Goal: Transaction & Acquisition: Purchase product/service

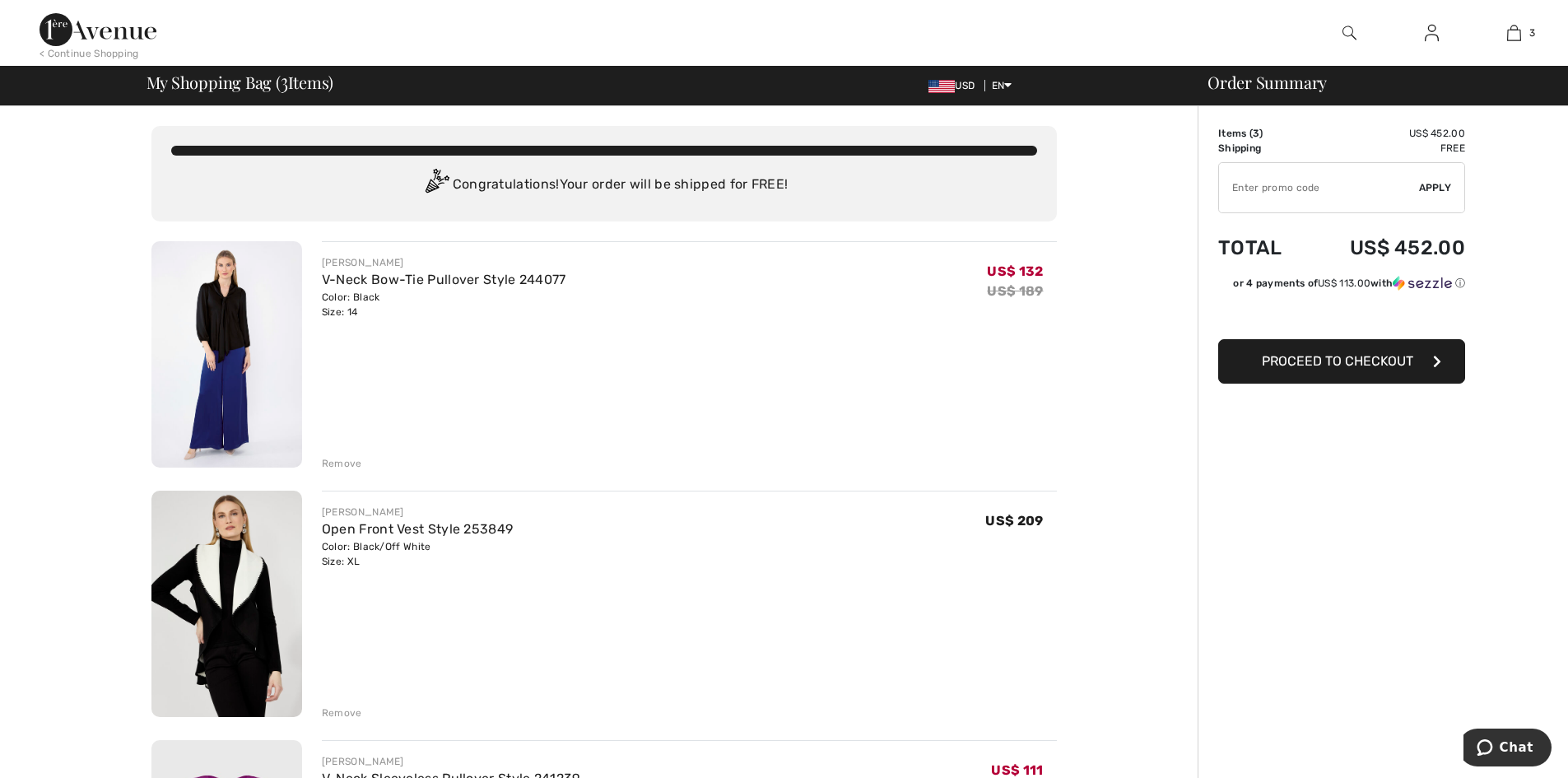
click at [201, 365] on img at bounding box center [226, 354] width 150 height 226
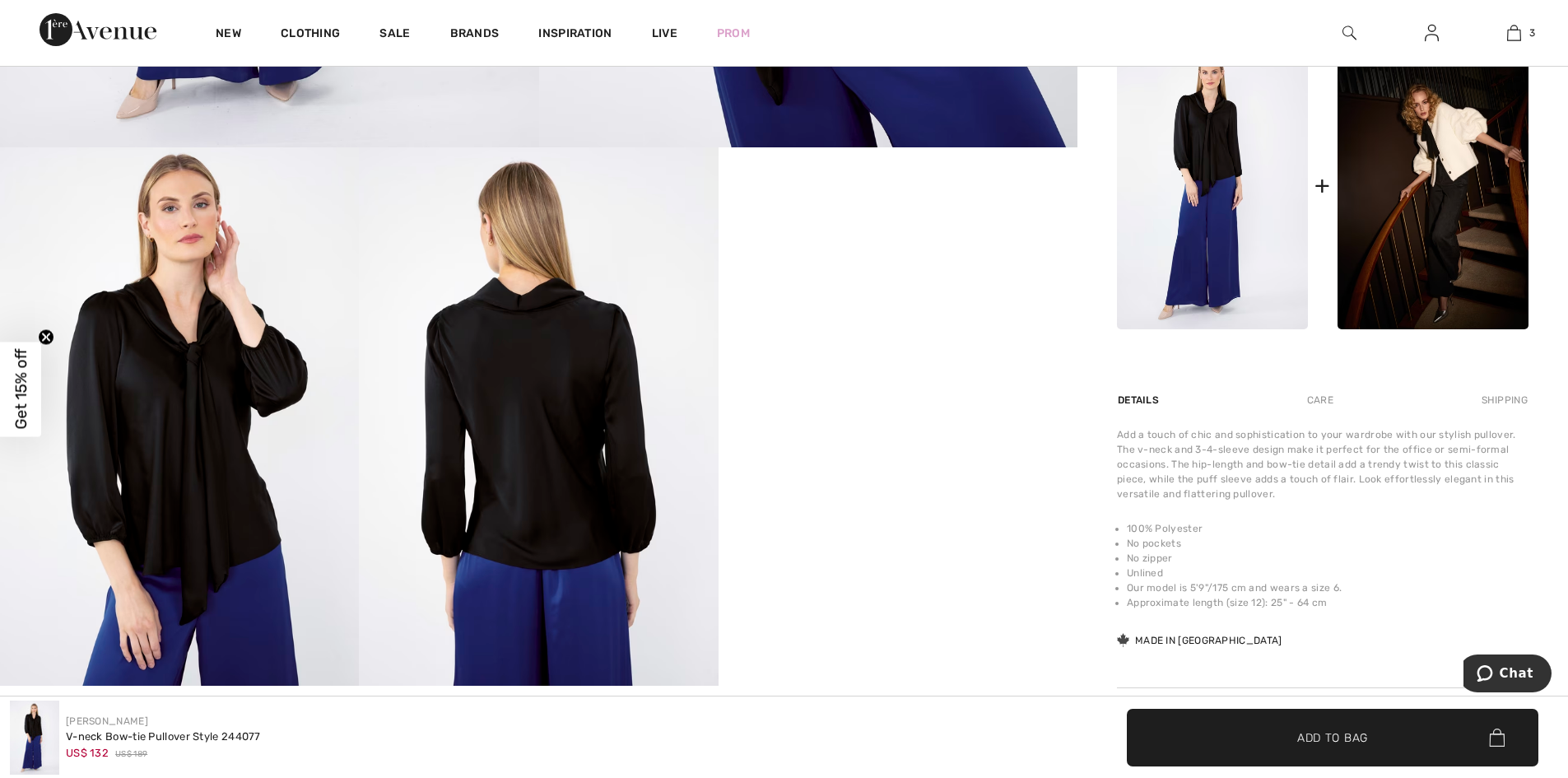
scroll to position [1071, 0]
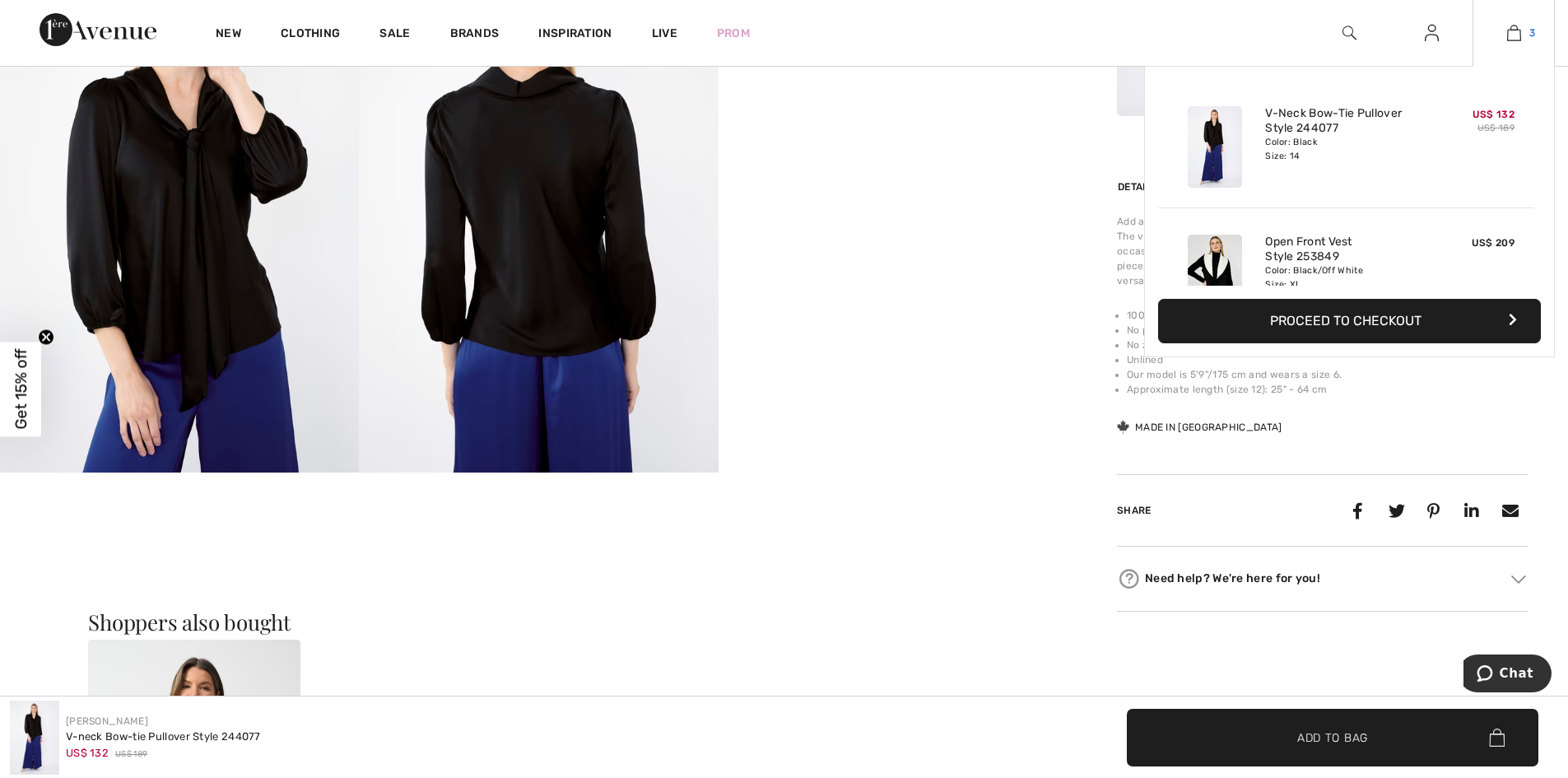
click at [1512, 29] on img at bounding box center [1514, 33] width 14 height 20
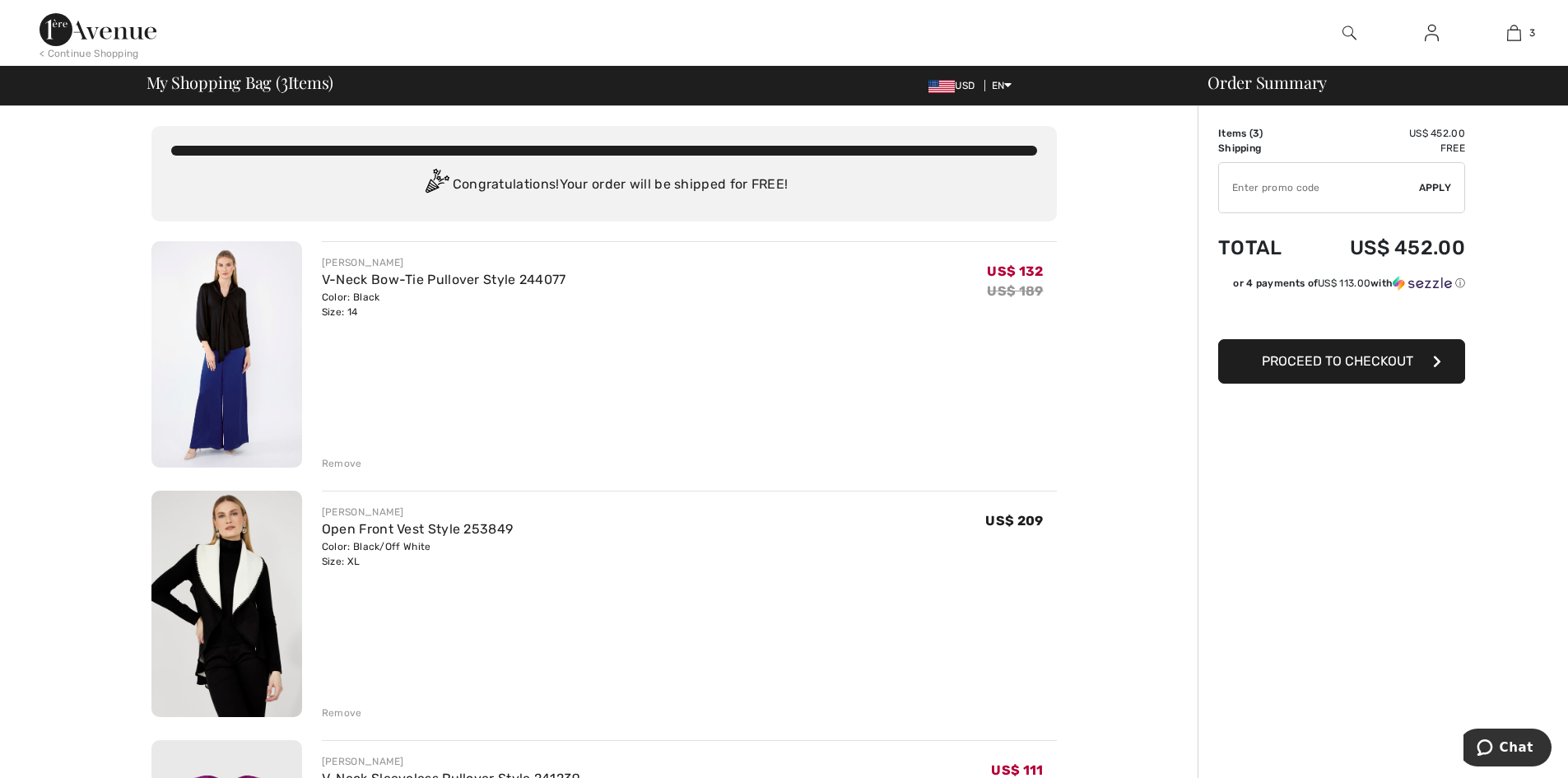
click at [345, 458] on div "Remove" at bounding box center [341, 464] width 41 height 14
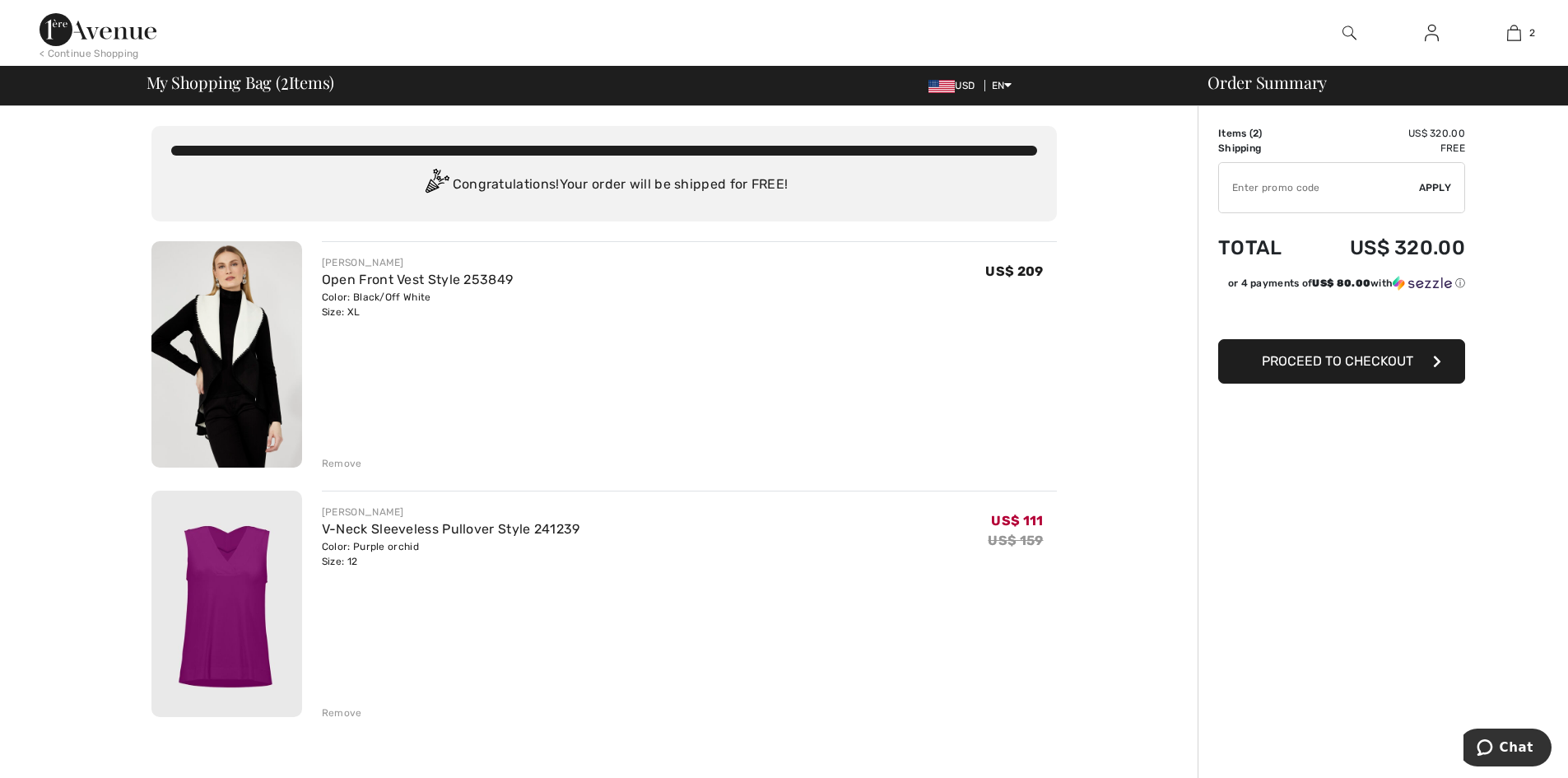
click at [1264, 368] on span "Proceed to Checkout" at bounding box center [1337, 360] width 151 height 15
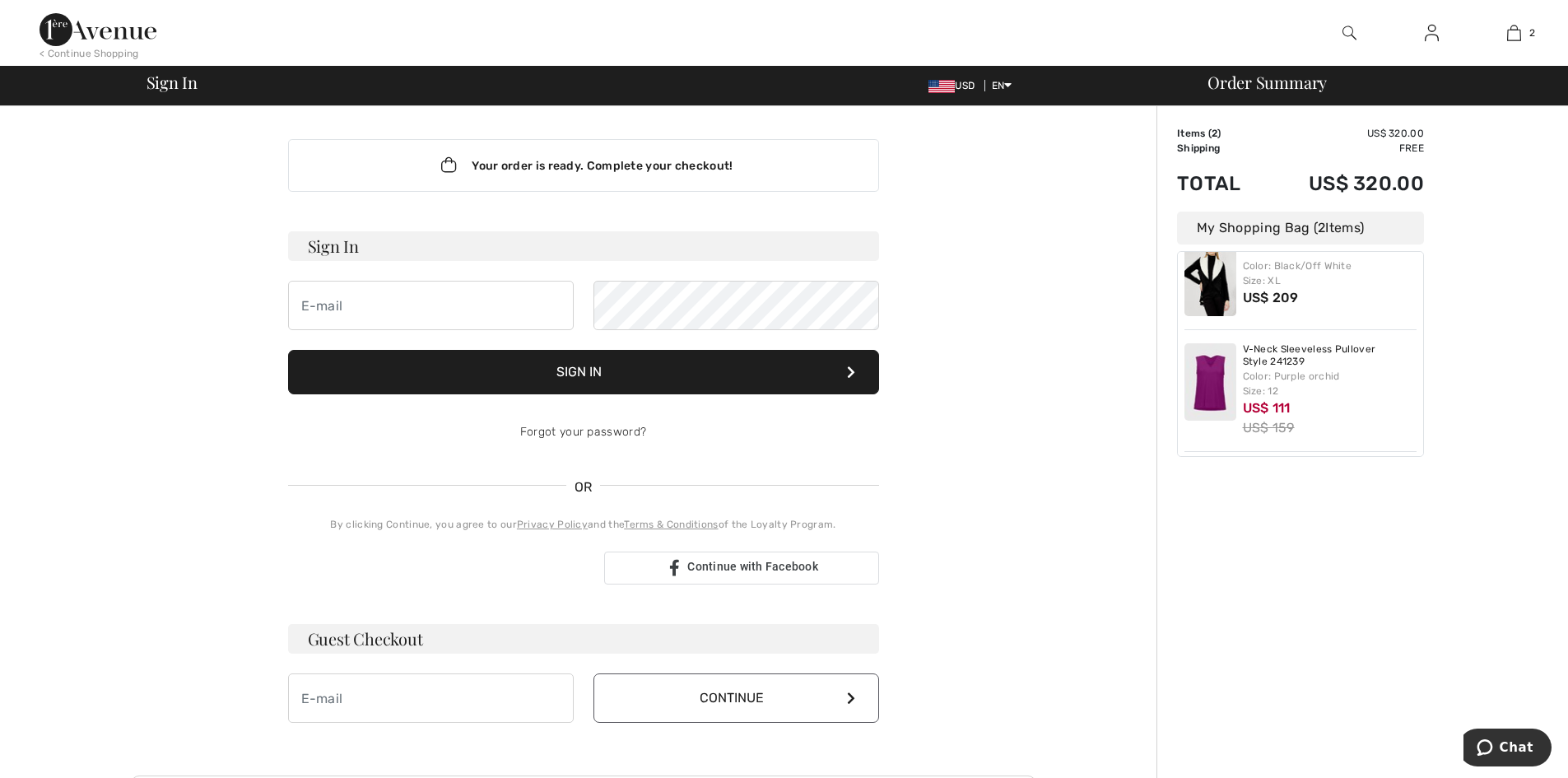
click at [1270, 234] on div "My Shopping Bag ( 2 Items)" at bounding box center [1300, 228] width 247 height 33
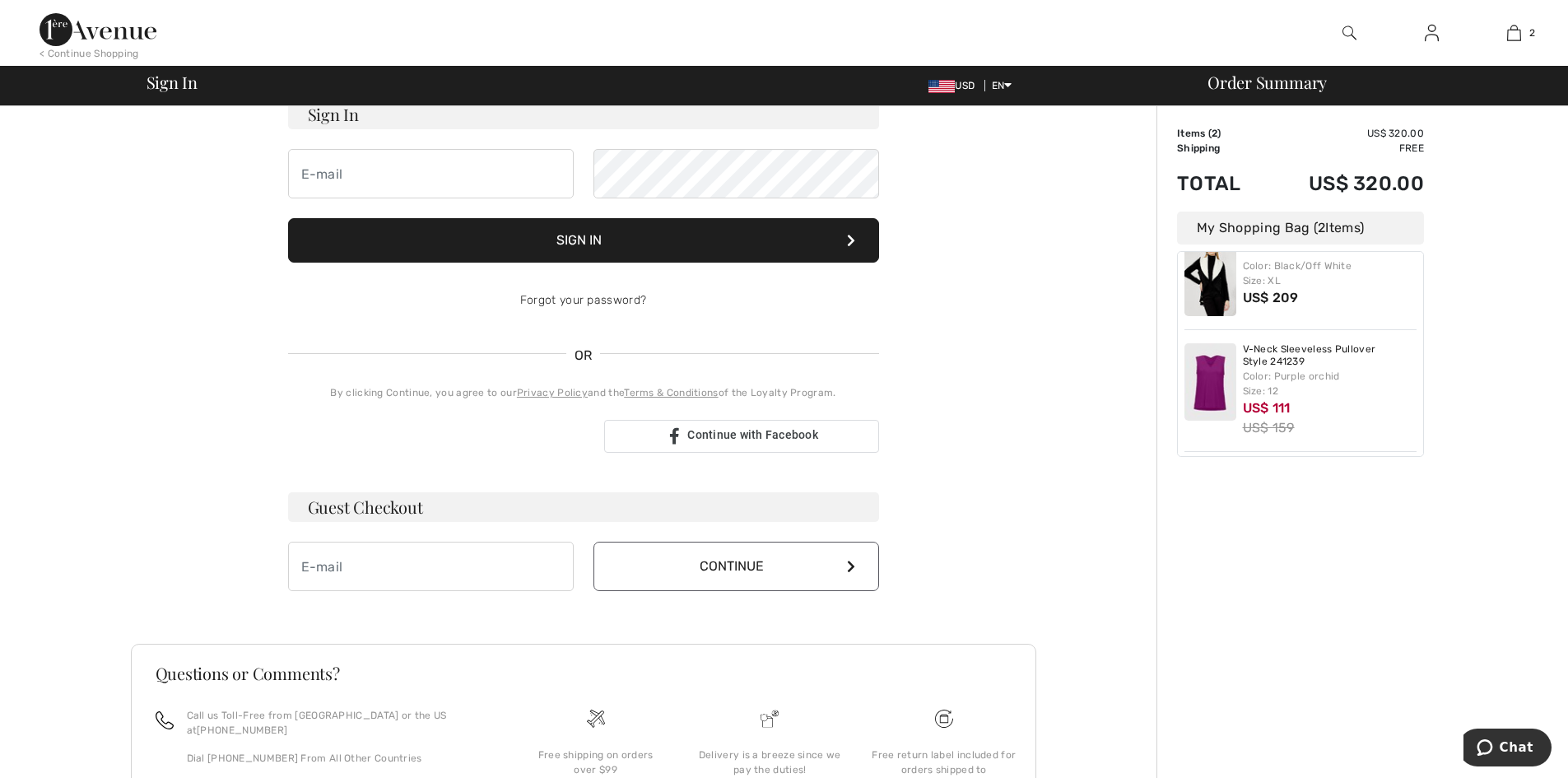
scroll to position [91, 0]
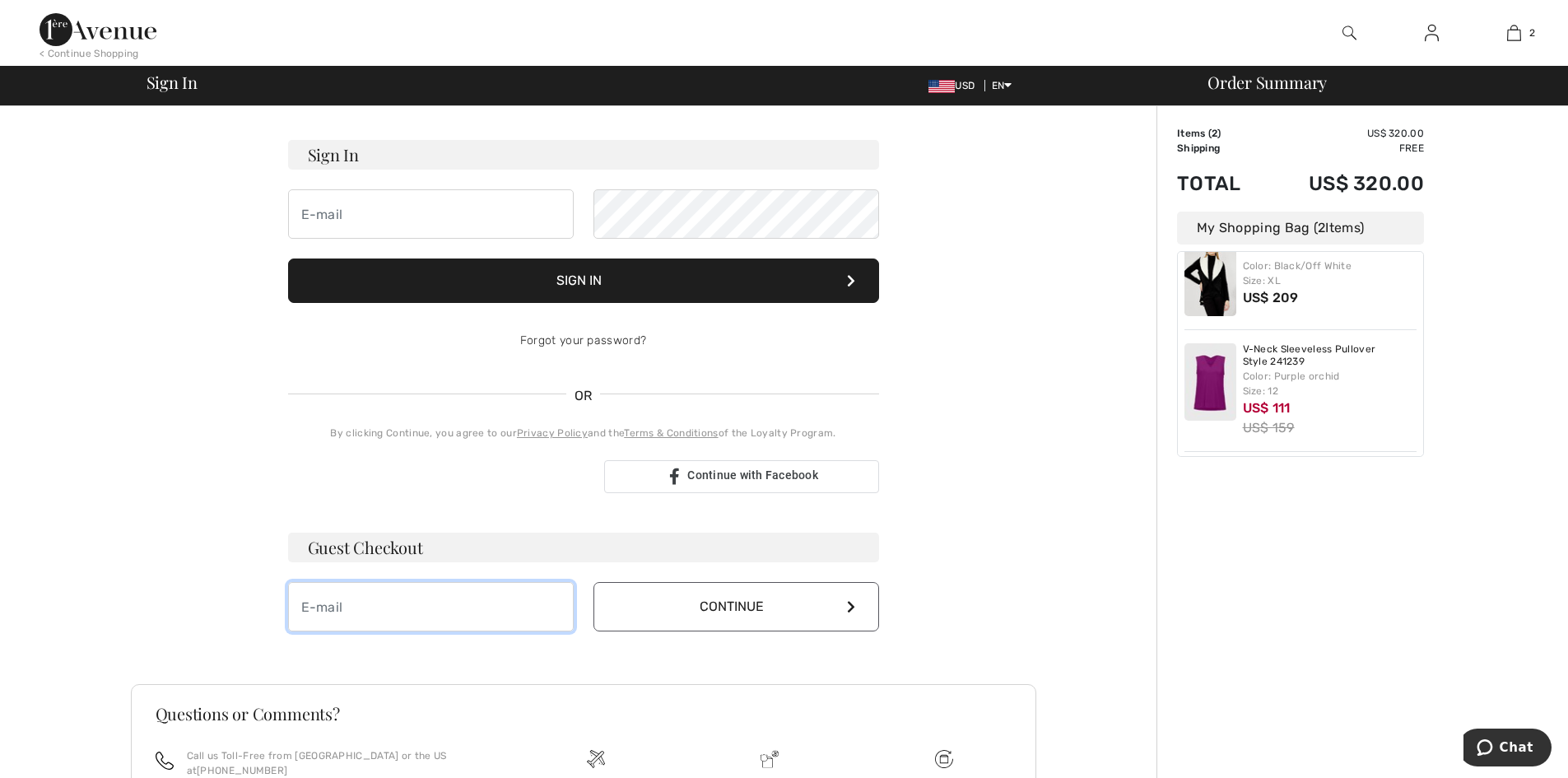
click at [472, 600] on input "email" at bounding box center [430, 607] width 285 height 50
type input "markmaifitz@msn.com"
click at [680, 610] on button "Continue" at bounding box center [735, 607] width 285 height 50
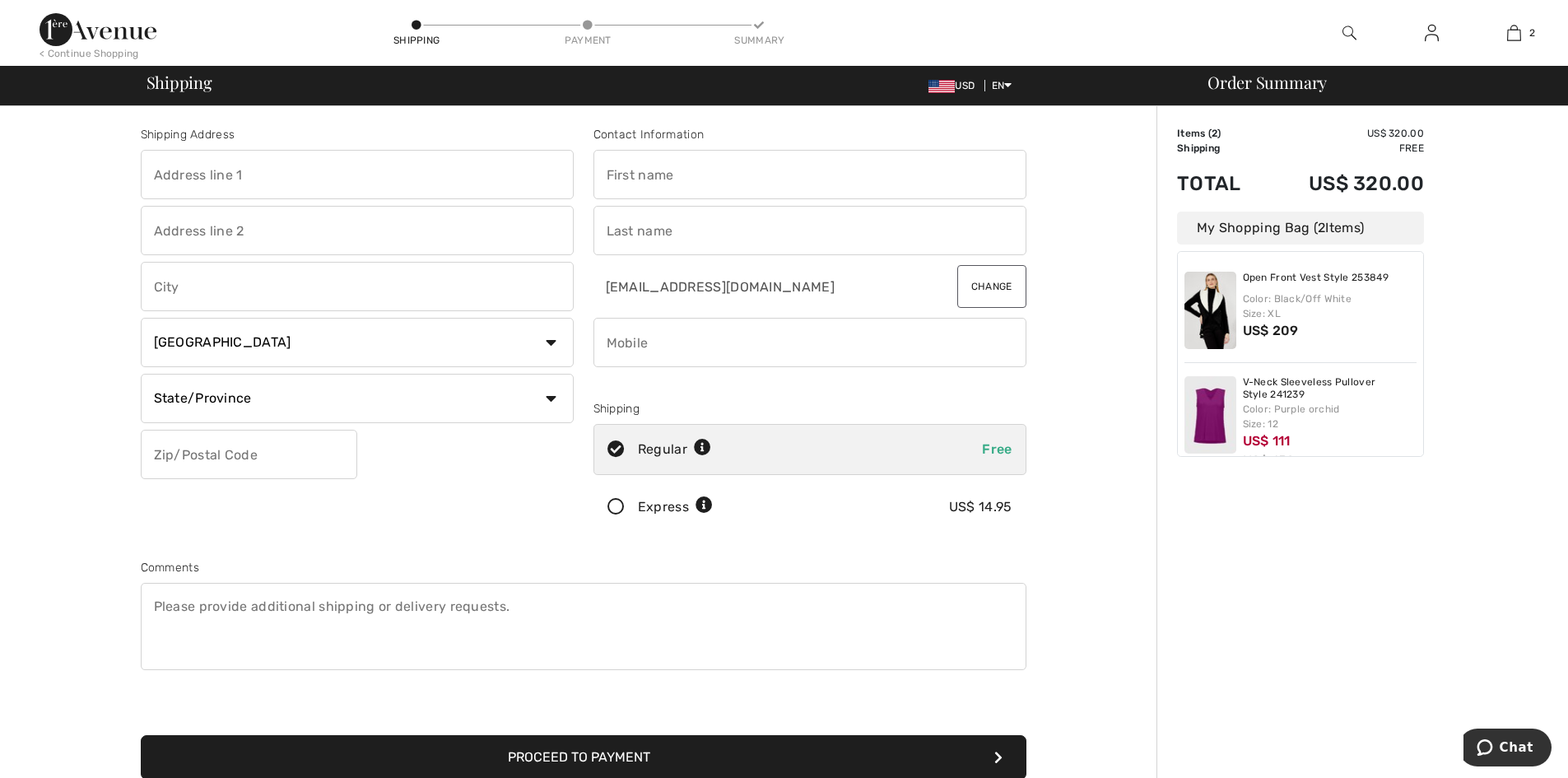
click at [357, 177] on input "text" at bounding box center [357, 174] width 433 height 50
type input "15823 Open Sky Way"
type input "Colorado Springs"
select select "US"
select select "CO"
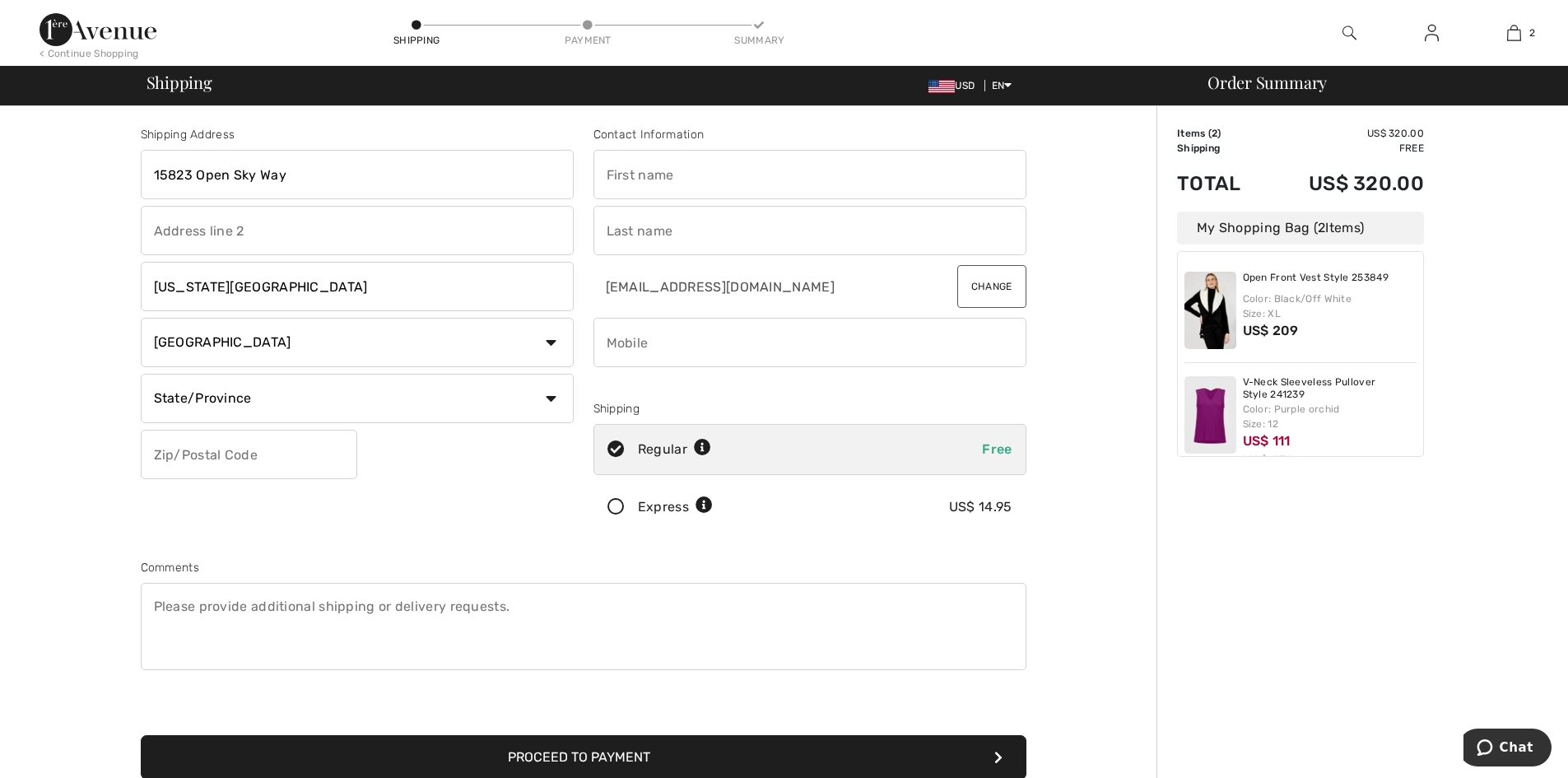
type input "80908"
type input "Mark"
type input "Fitzgerald"
type input "7194886992"
drag, startPoint x: 1416, startPoint y: 414, endPoint x: 1415, endPoint y: 430, distance: 16.0
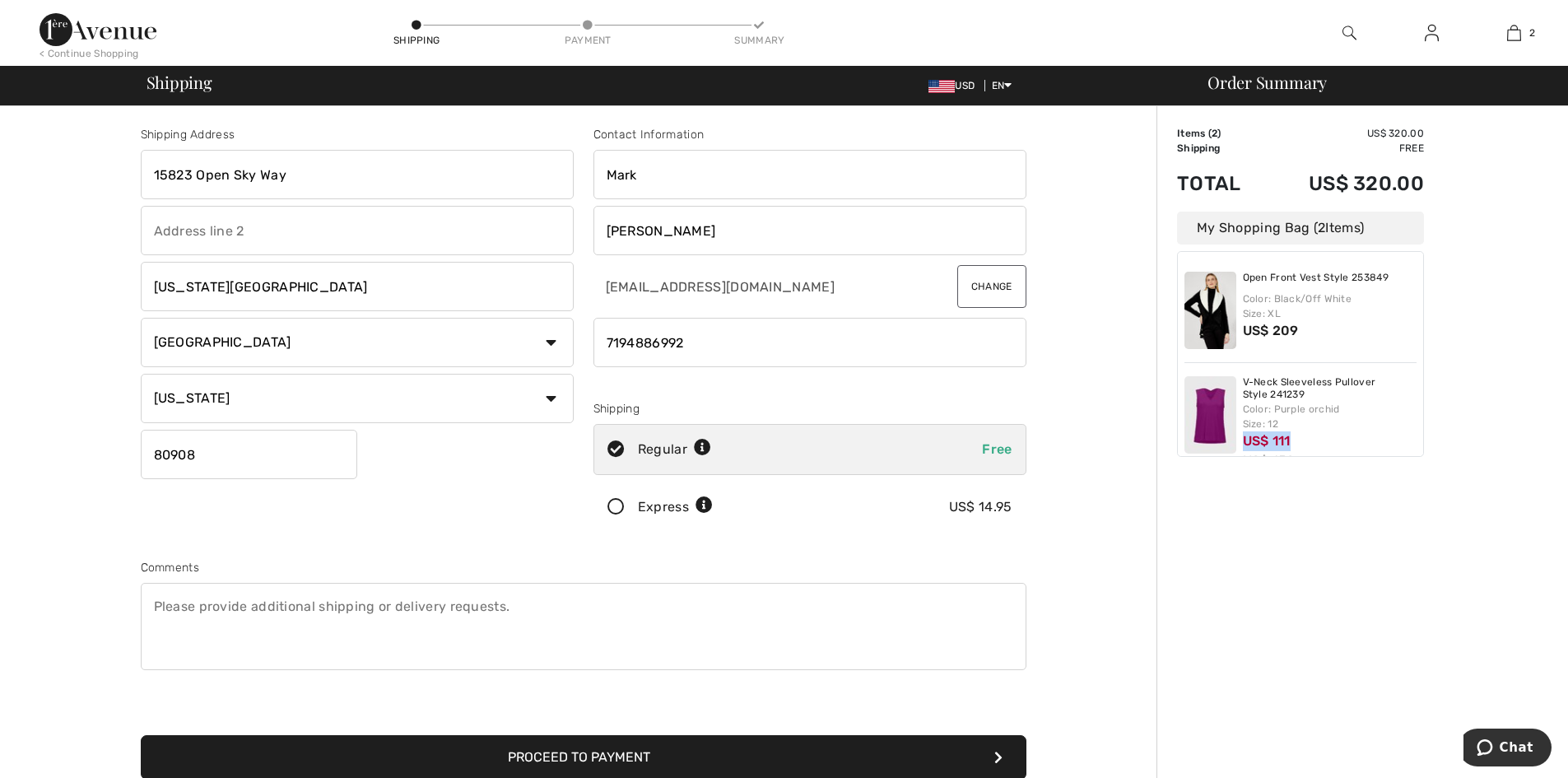
click at [1415, 430] on div "Open Front Vest Style 253849 Color: Black/Off White Size: XL US$ 209 V-Neck Sle…" at bounding box center [1300, 353] width 247 height 206
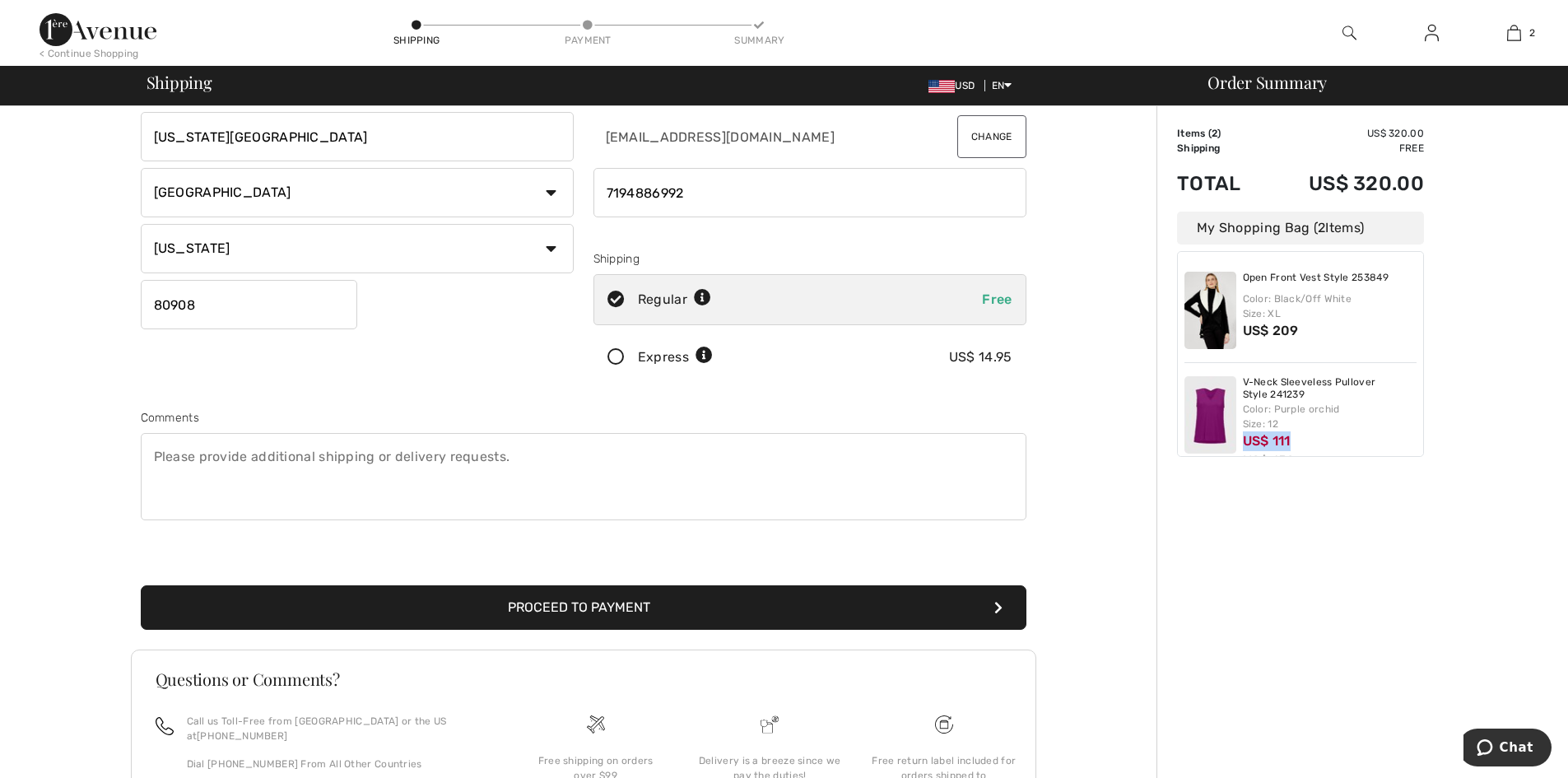
scroll to position [158, 0]
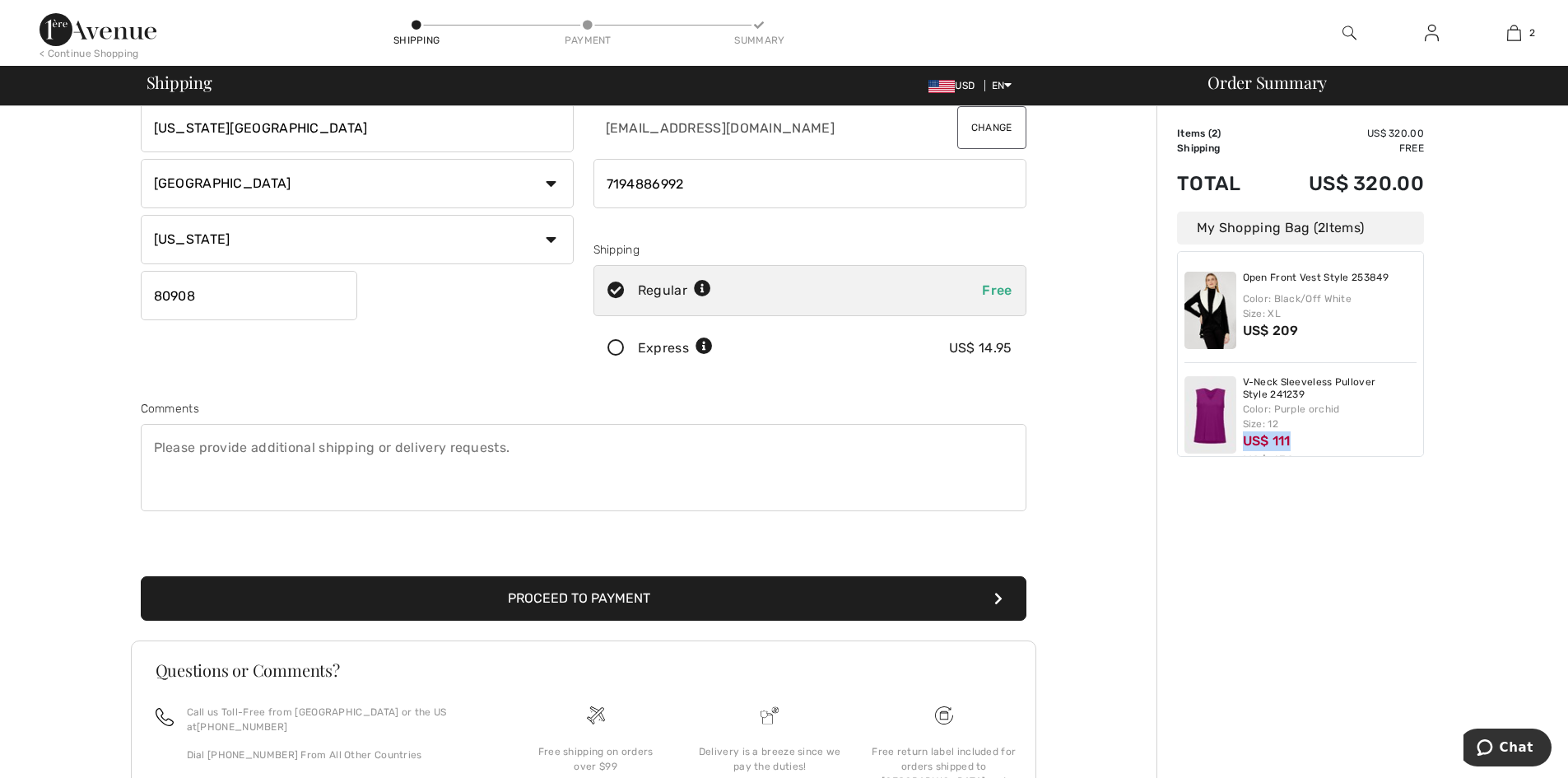
click at [689, 599] on button "Proceed to Payment" at bounding box center [583, 598] width 885 height 44
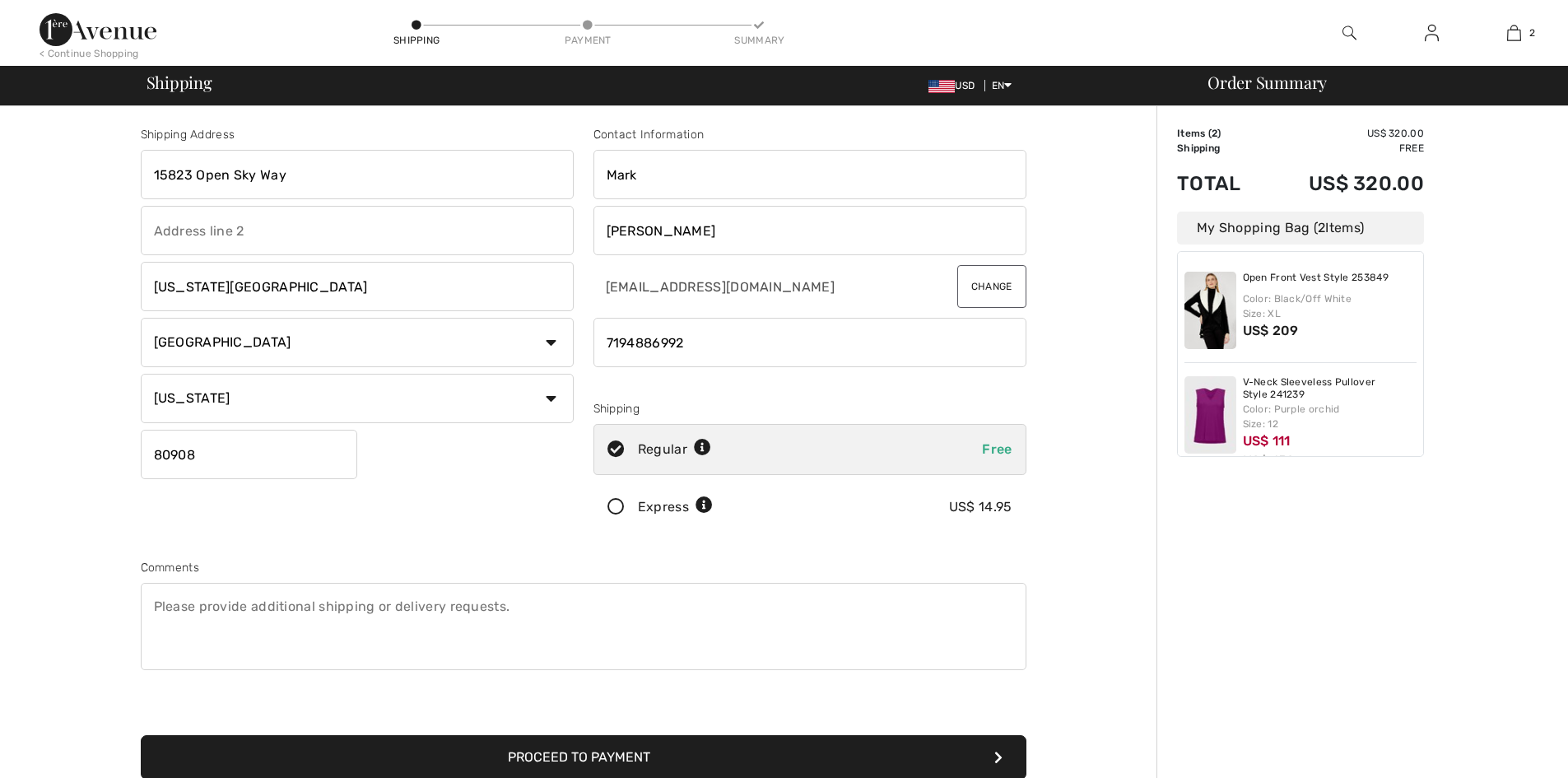
scroll to position [158, 0]
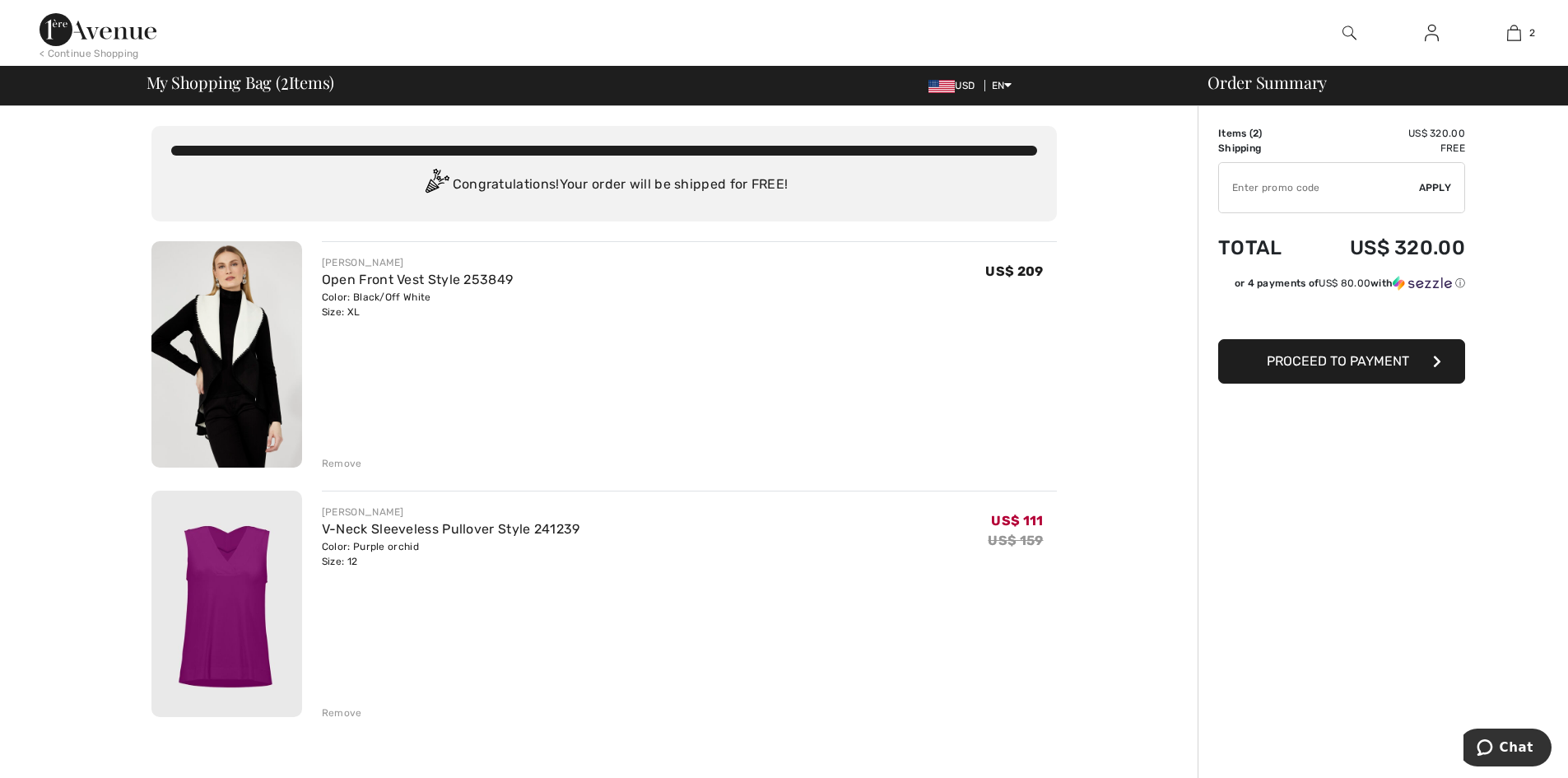
click at [1265, 186] on input "TEXT" at bounding box center [1318, 187] width 200 height 50
type input "SALEAVENUE"
click at [1440, 187] on span "Apply" at bounding box center [1435, 187] width 33 height 14
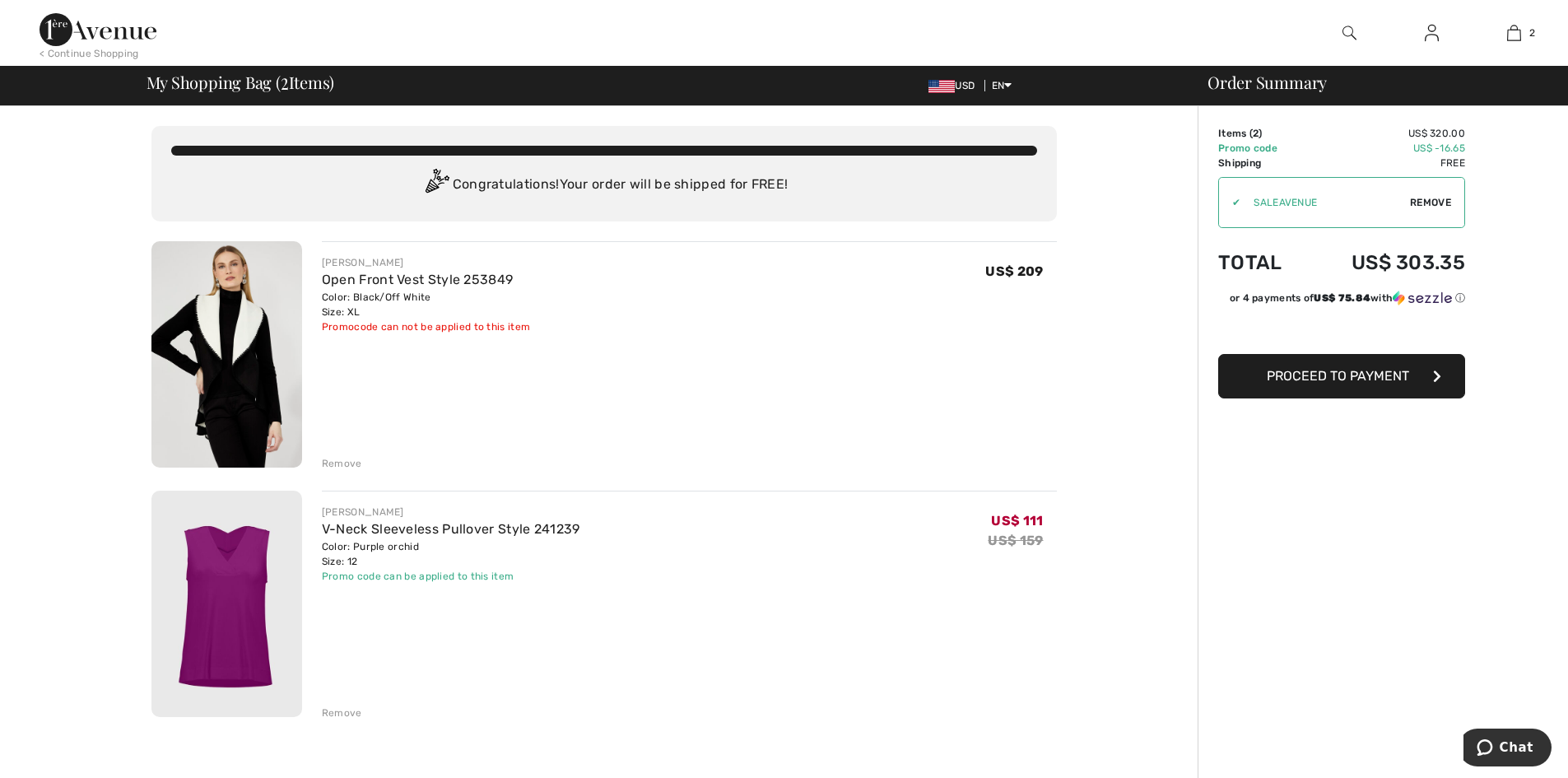
click at [336, 712] on div "Remove" at bounding box center [341, 713] width 41 height 14
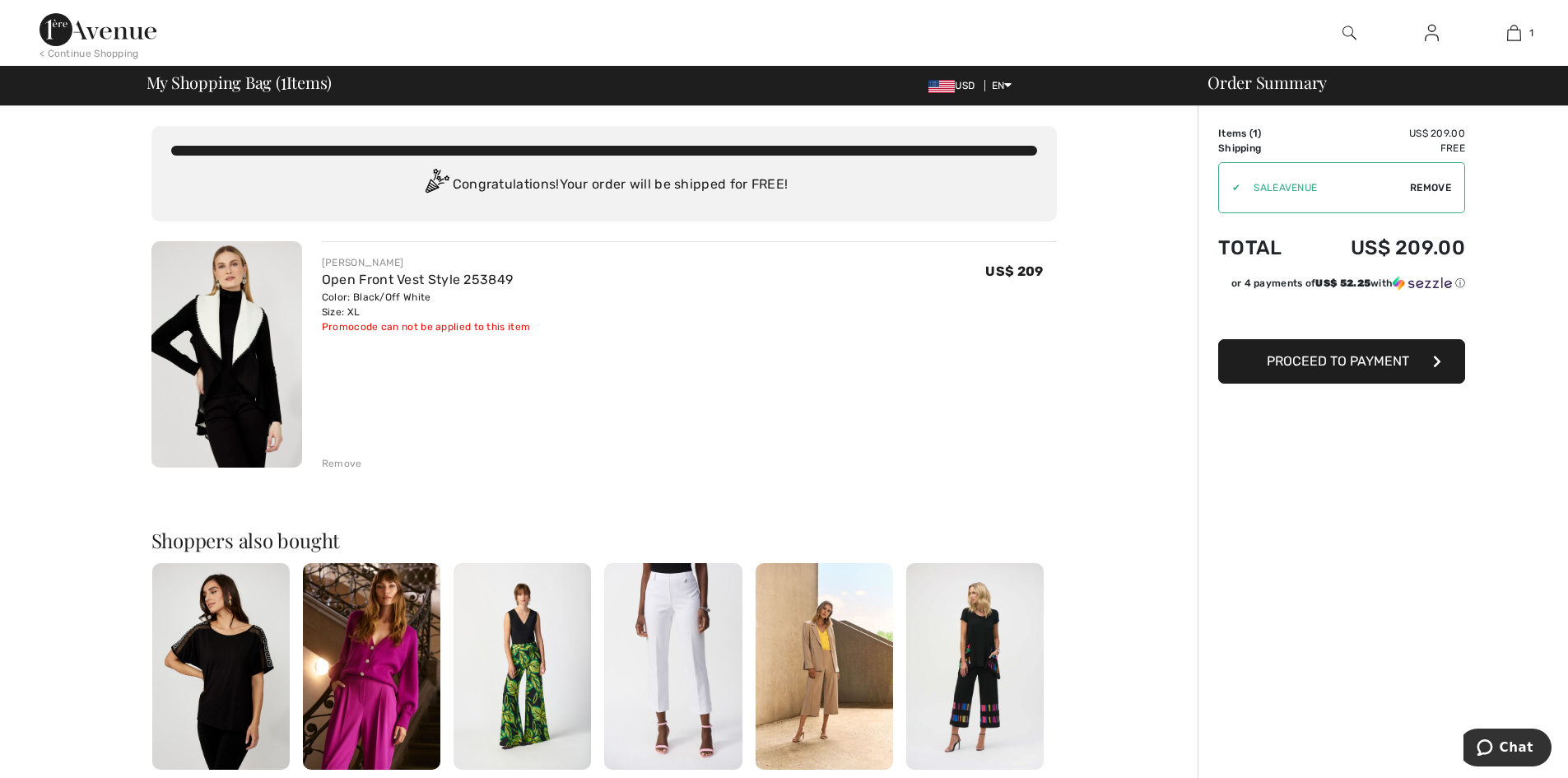
click at [229, 346] on img at bounding box center [226, 354] width 150 height 226
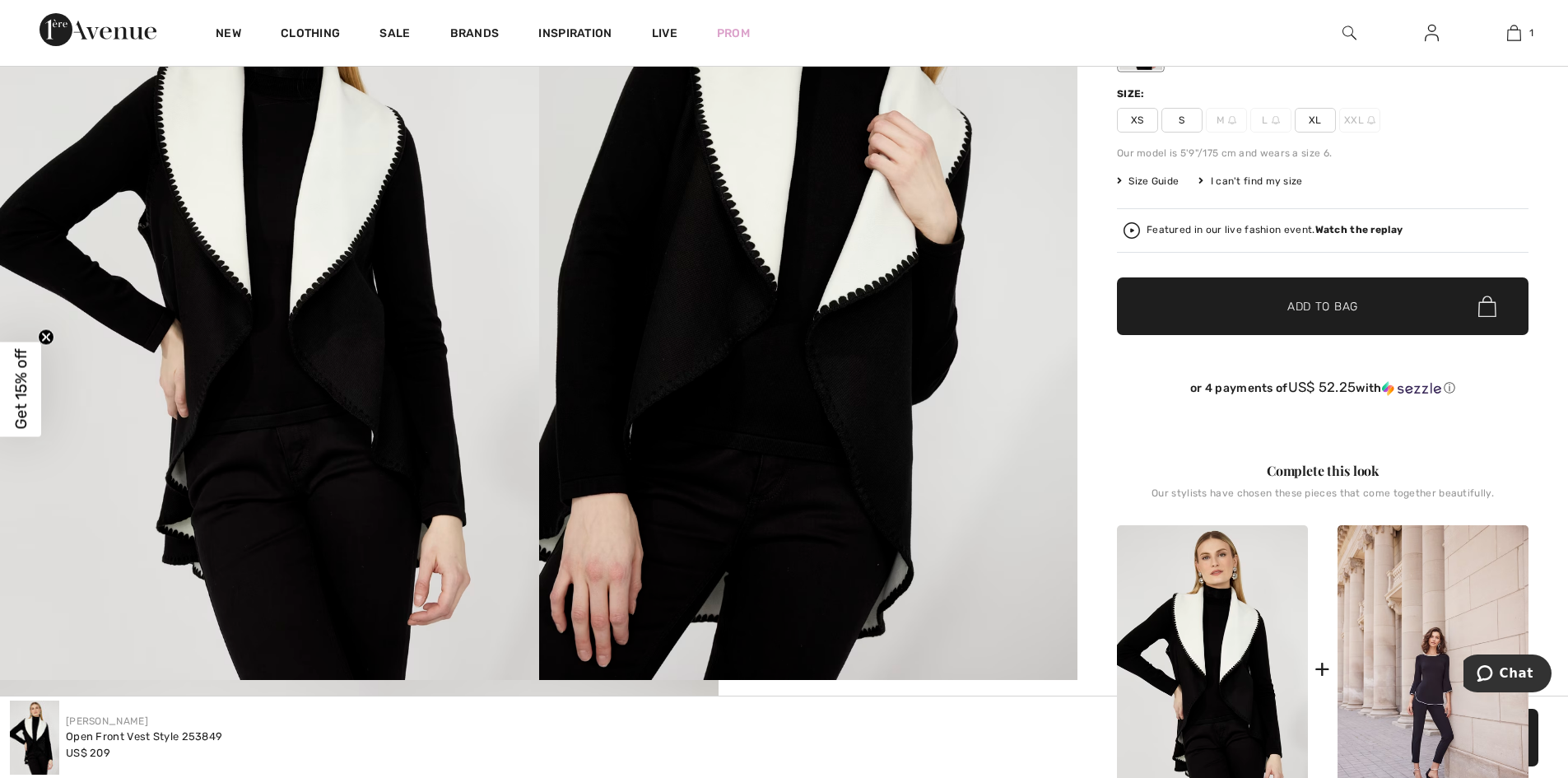
scroll to position [330, 0]
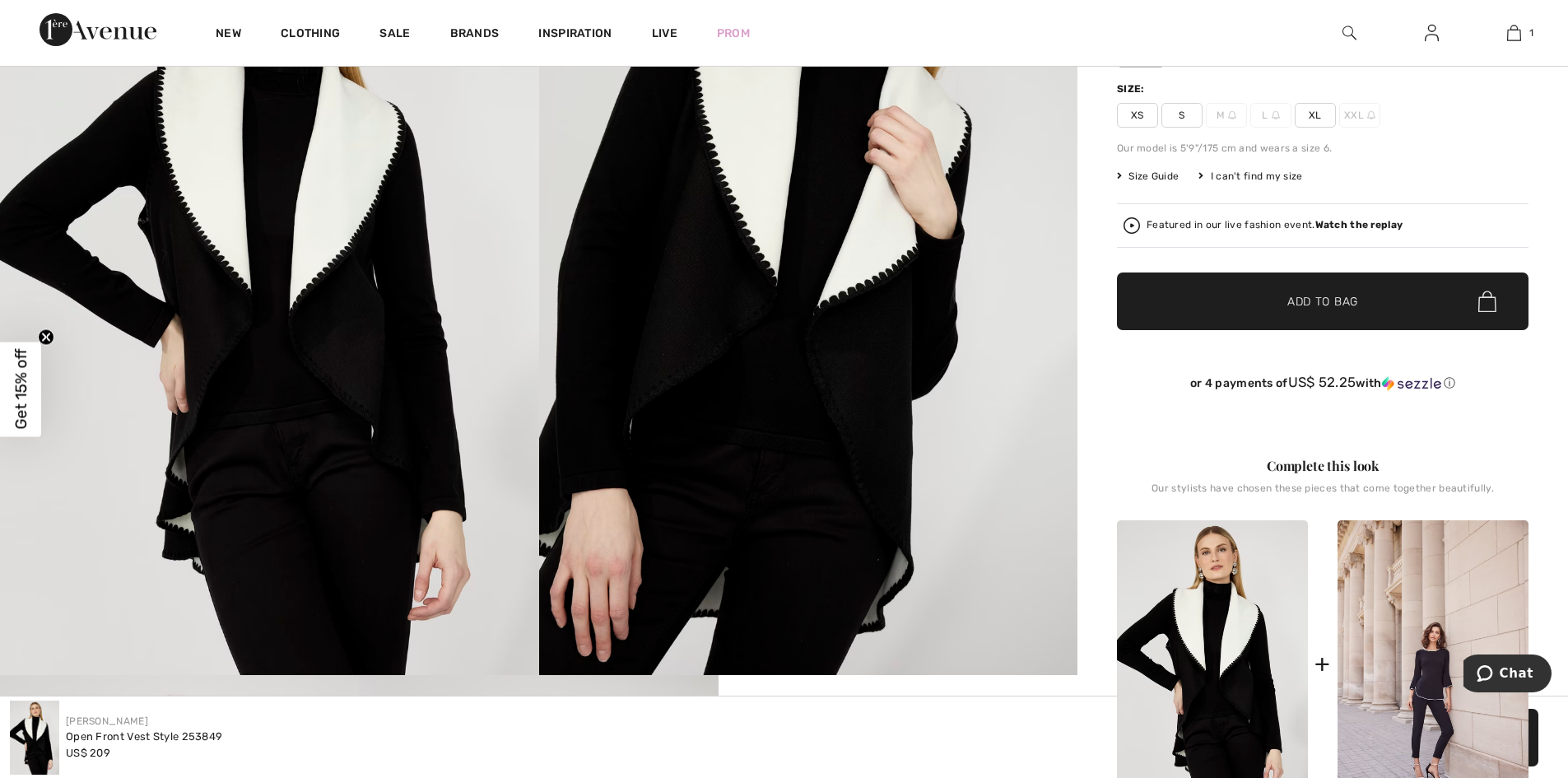
click at [1298, 297] on span "Add to Bag" at bounding box center [1323, 302] width 71 height 17
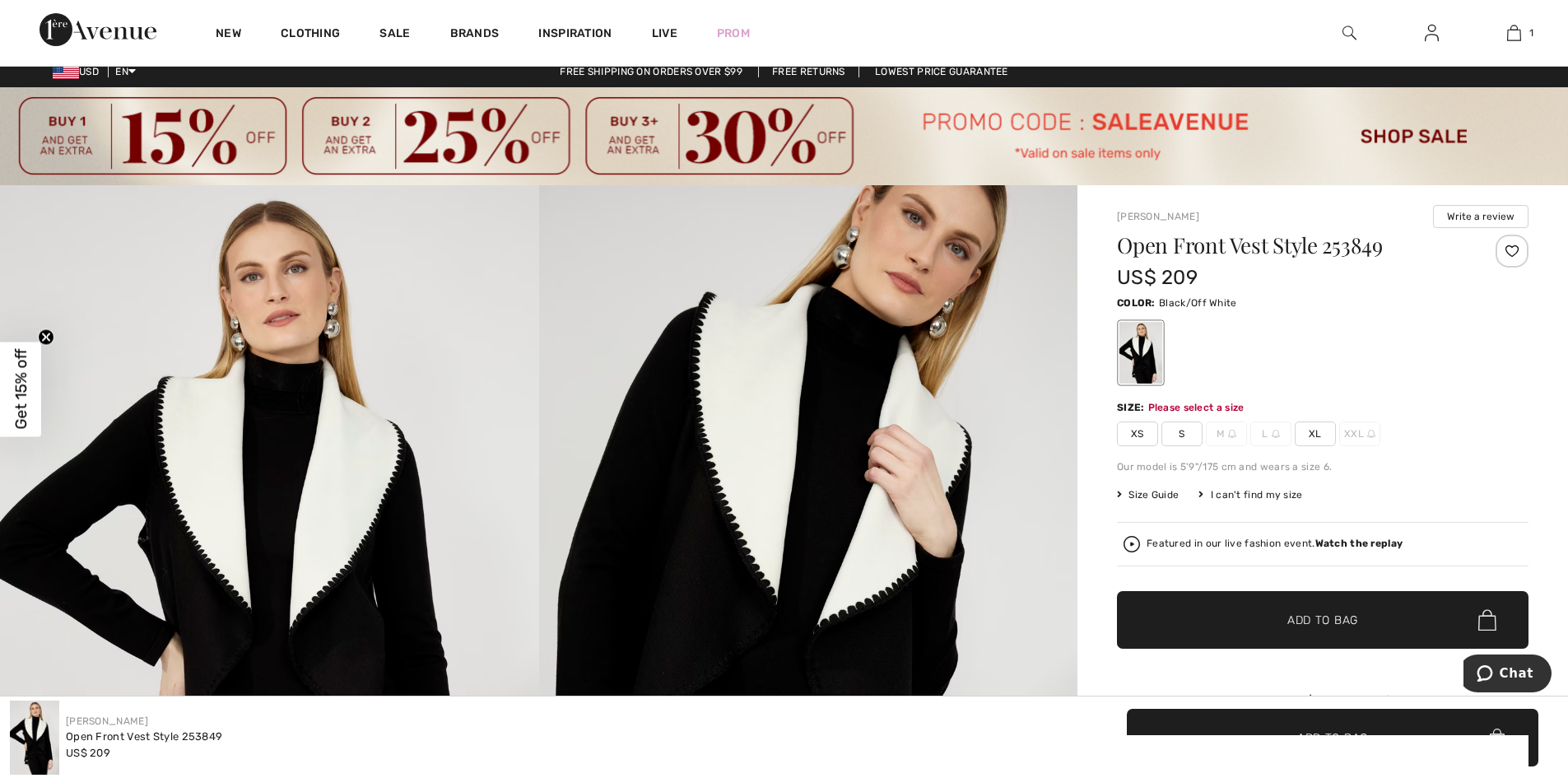
scroll to position [0, 0]
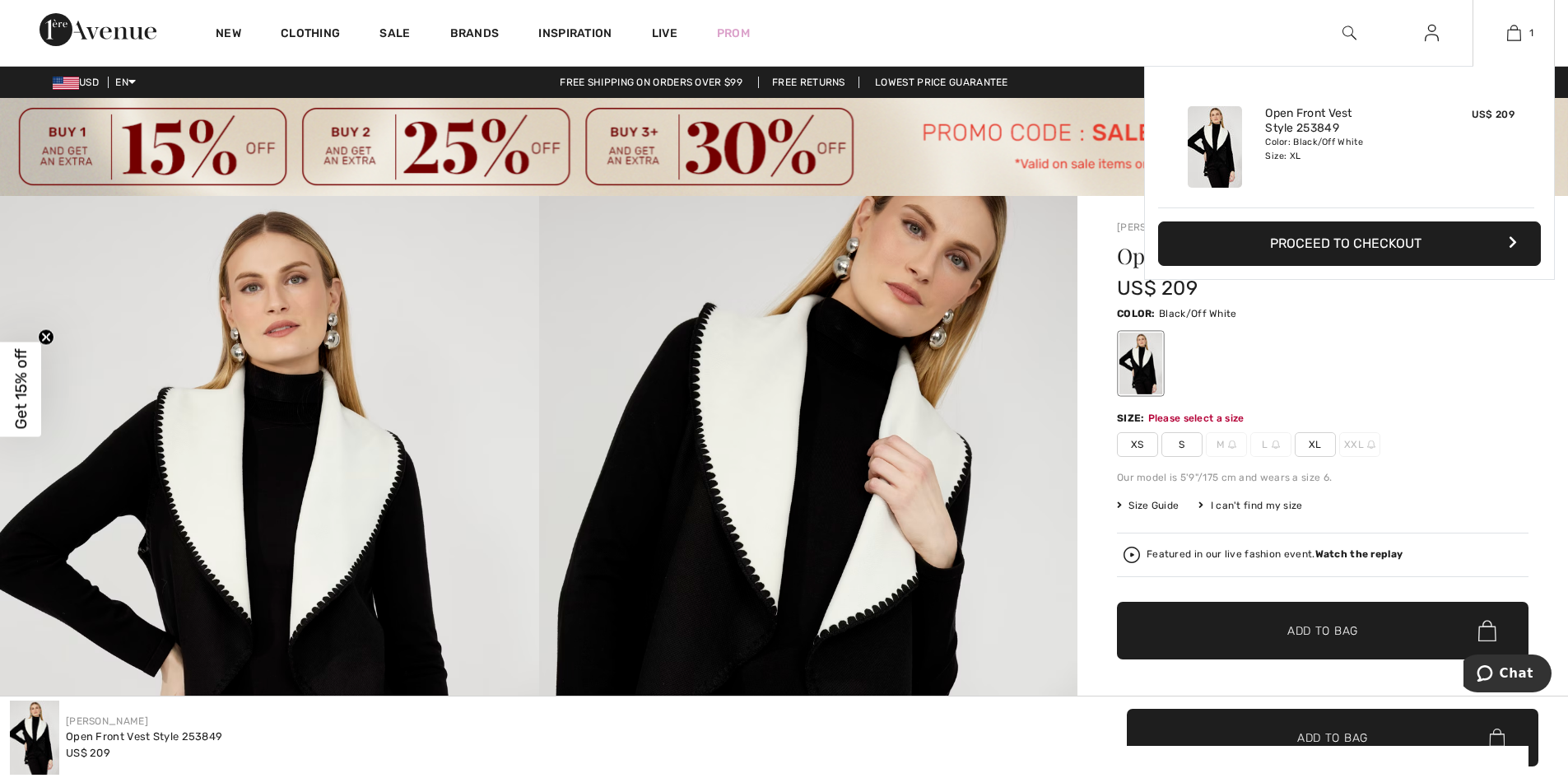
click at [1397, 245] on button "Proceed to Checkout" at bounding box center [1349, 244] width 383 height 44
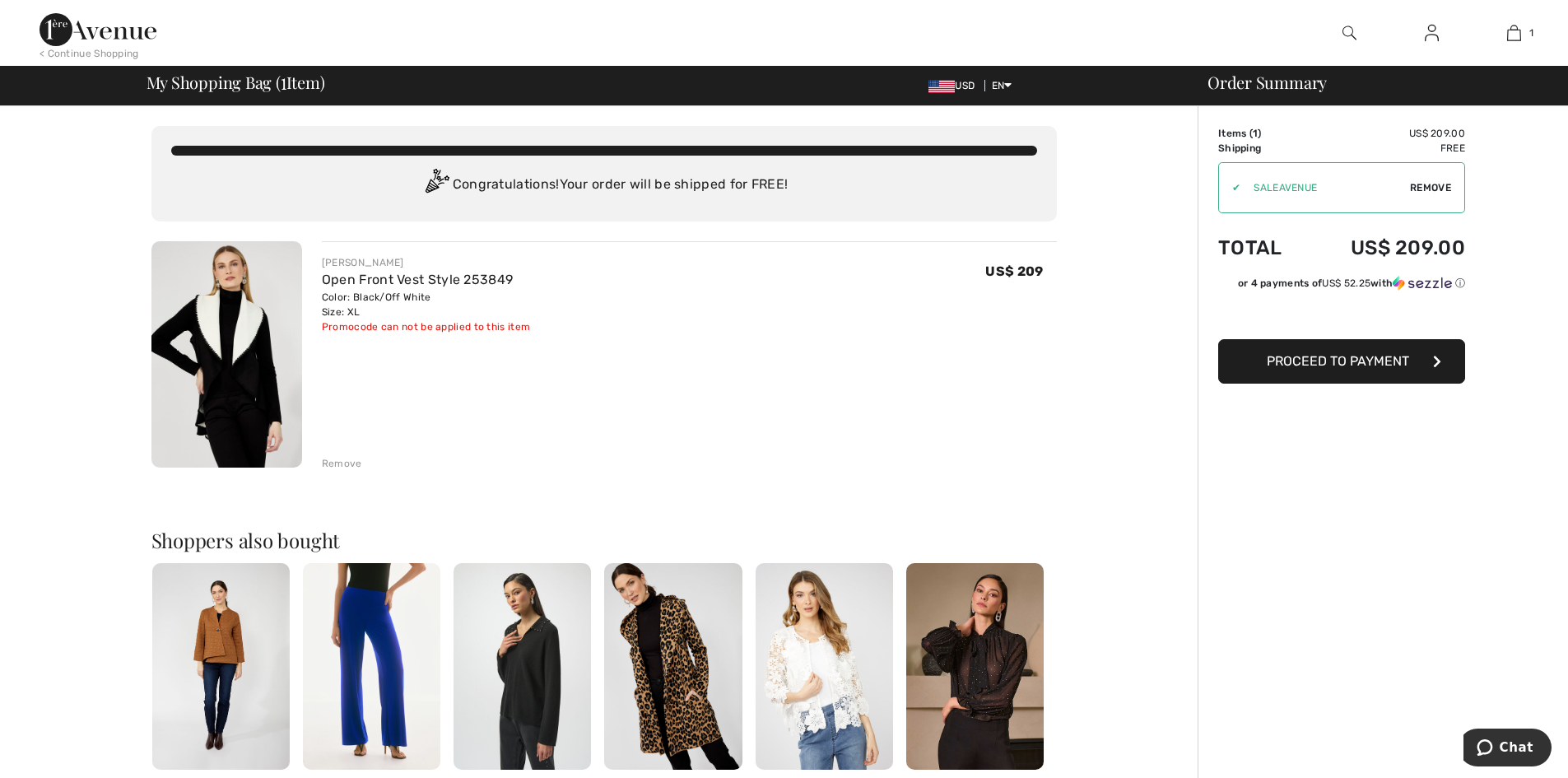
click at [1344, 358] on span "Proceed to Payment" at bounding box center [1337, 360] width 142 height 15
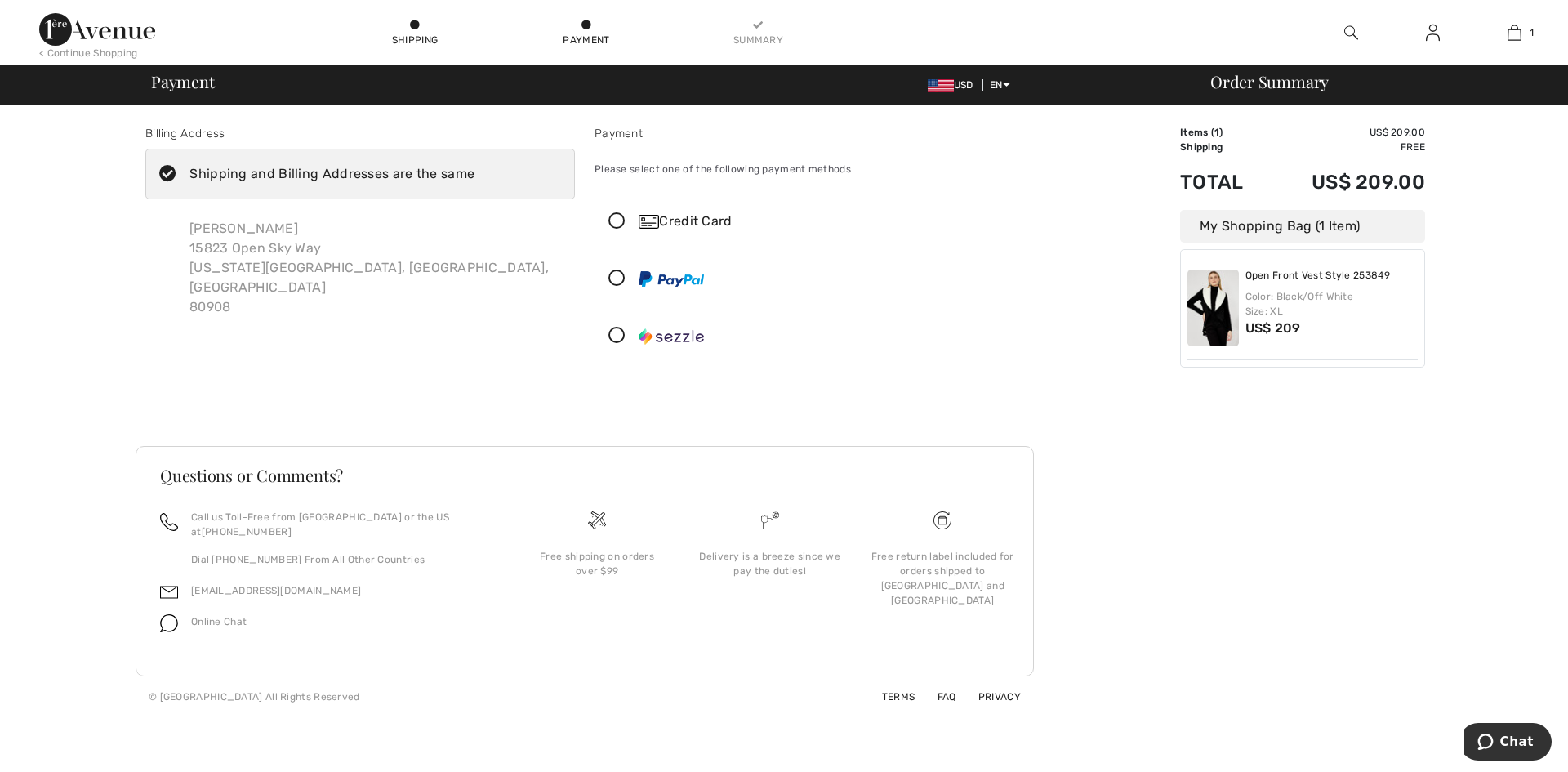
click at [612, 215] on icon at bounding box center [617, 221] width 43 height 17
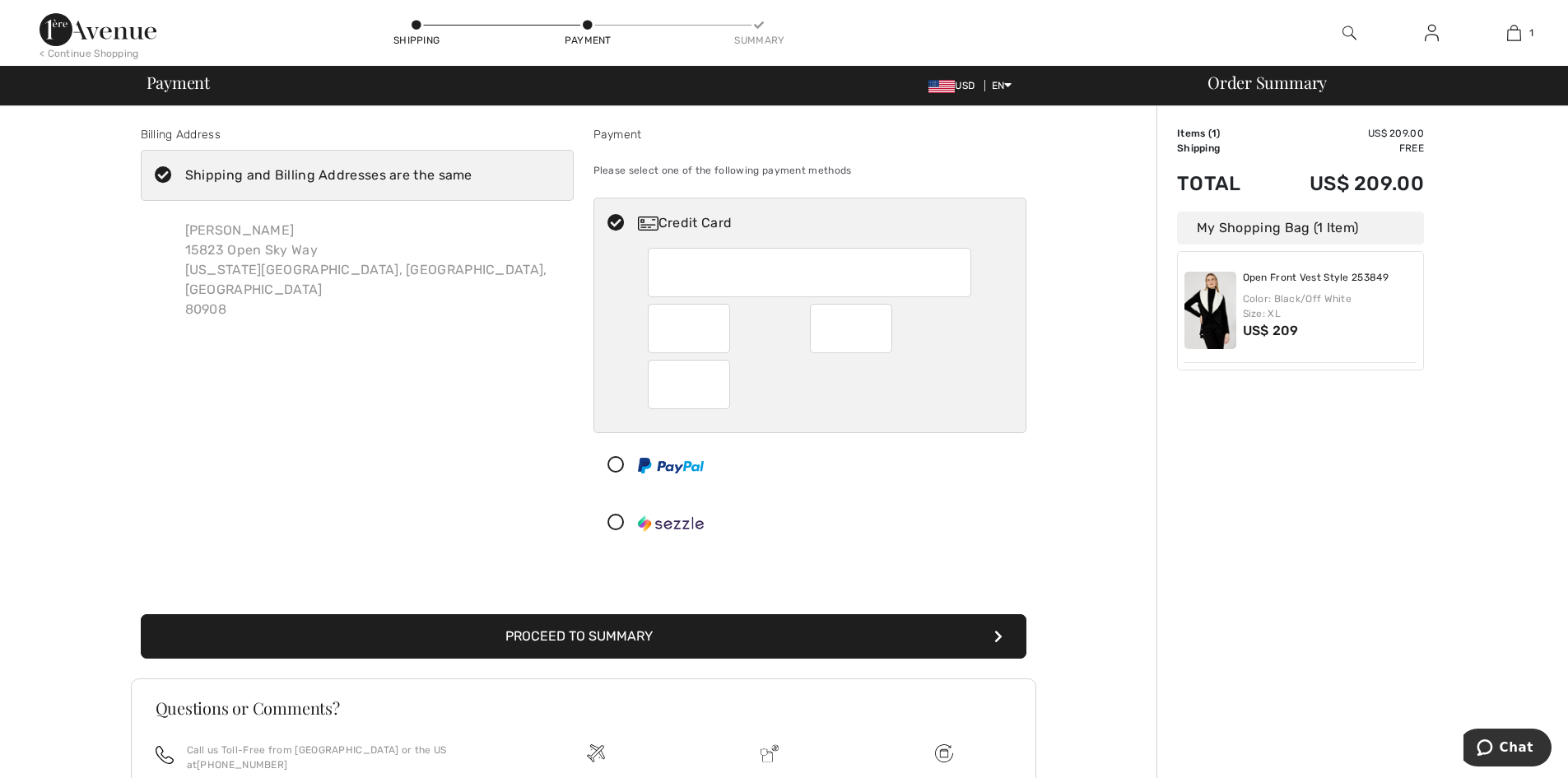
click at [932, 379] on div at bounding box center [808, 384] width 323 height 50
click at [620, 633] on button "Proceed to Summary" at bounding box center [583, 636] width 885 height 44
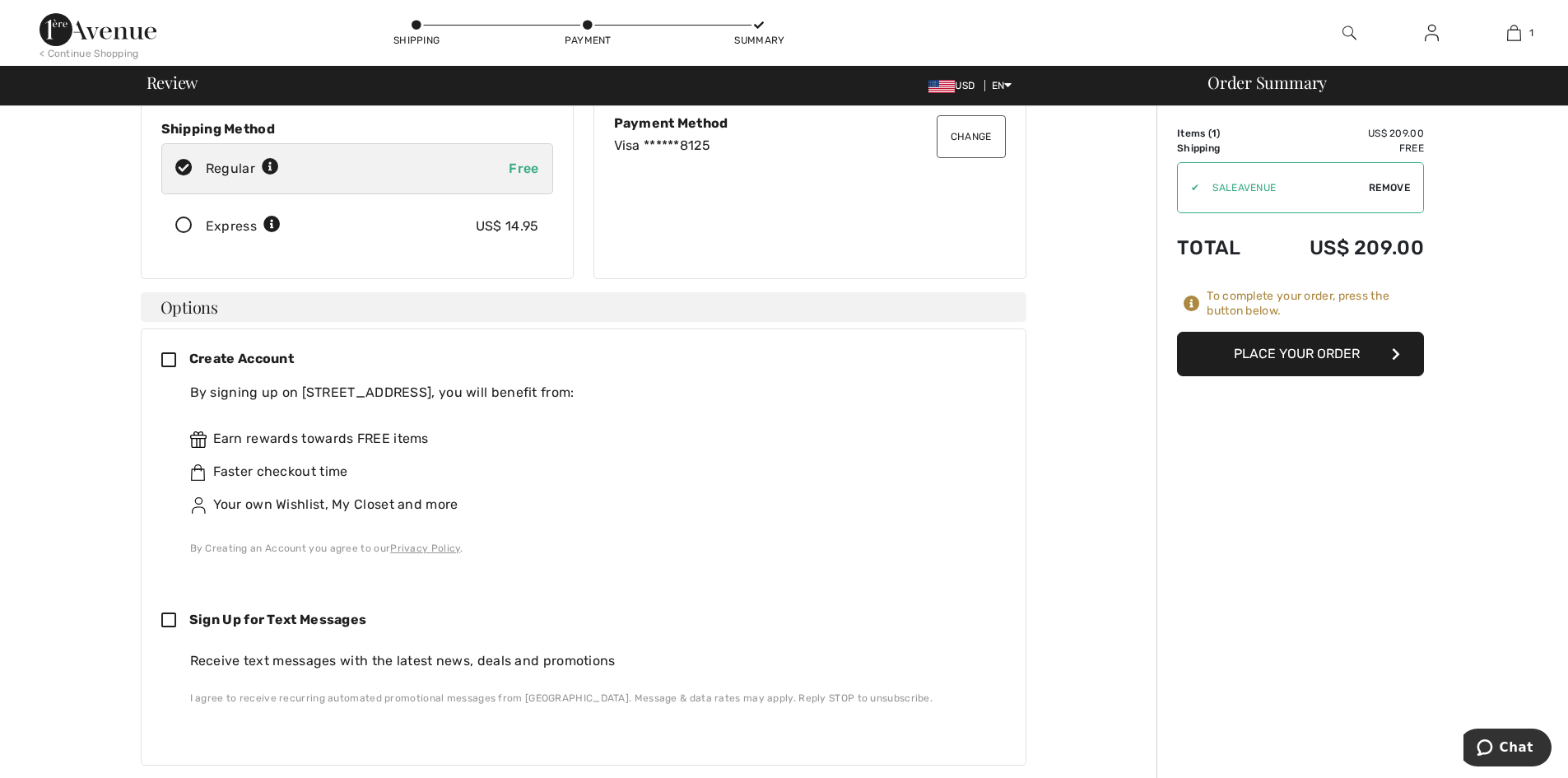
scroll to position [247, 0]
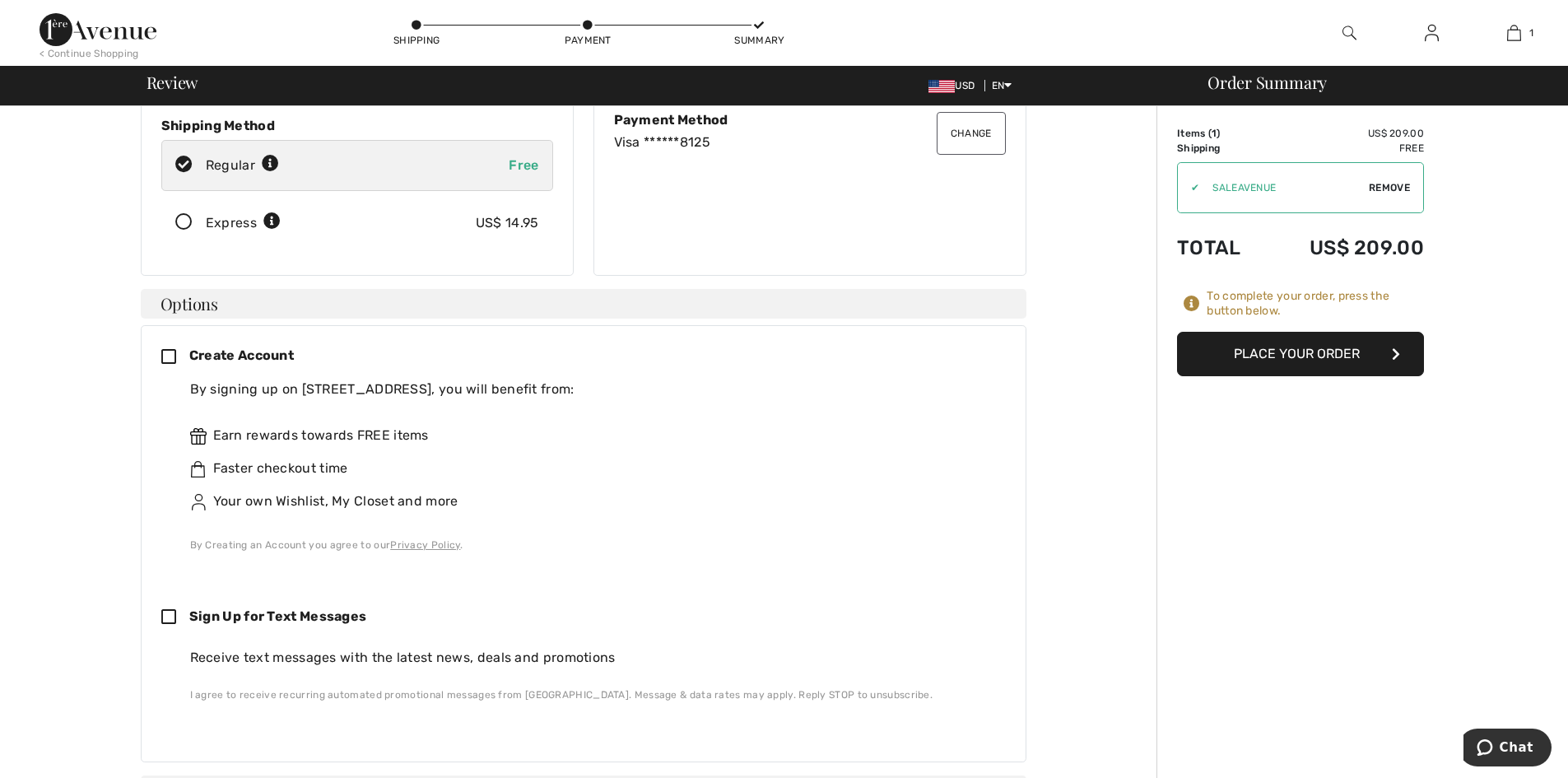
click at [166, 610] on icon at bounding box center [175, 618] width 28 height 17
checkbox input "true"
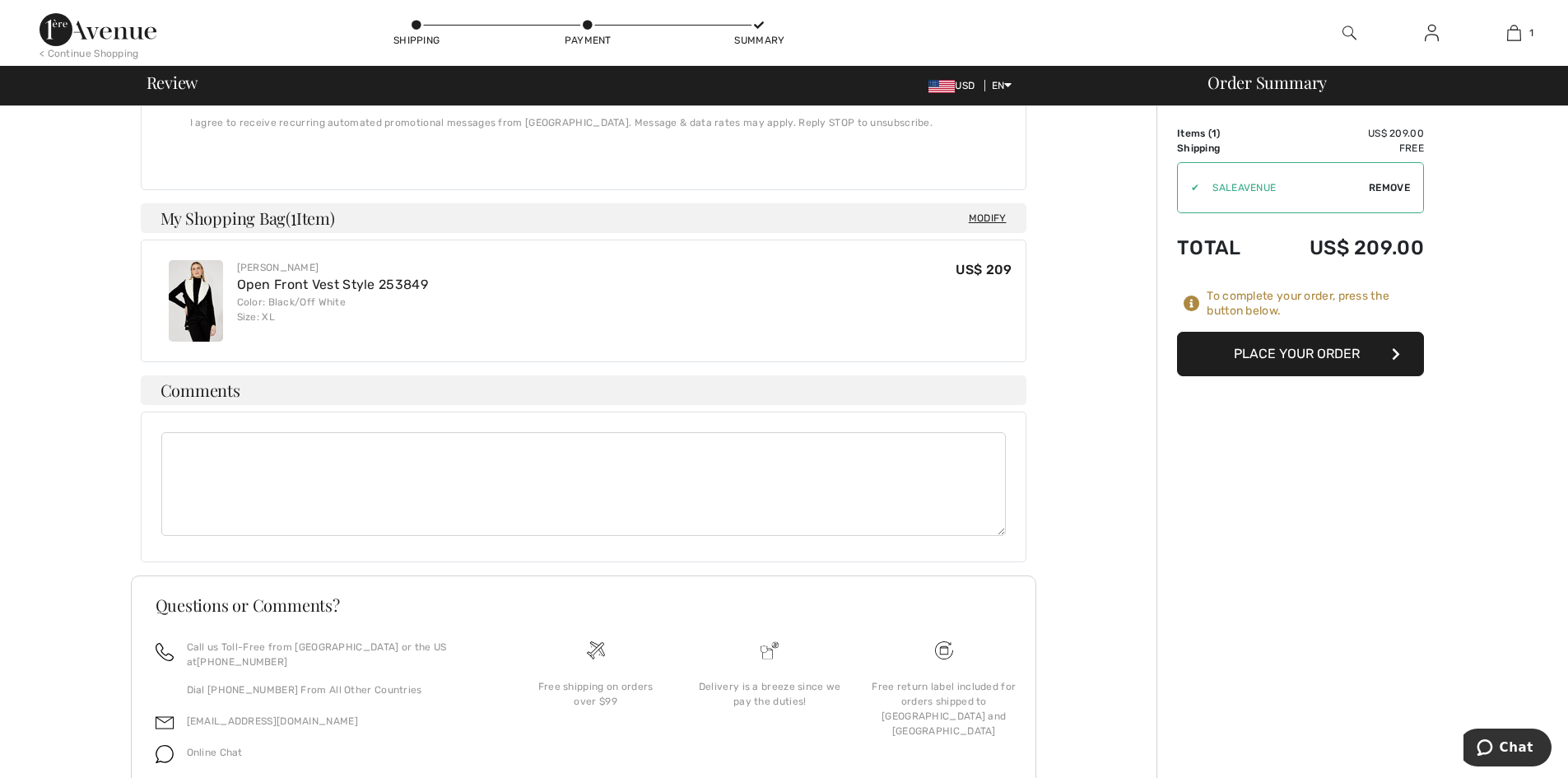
scroll to position [859, 0]
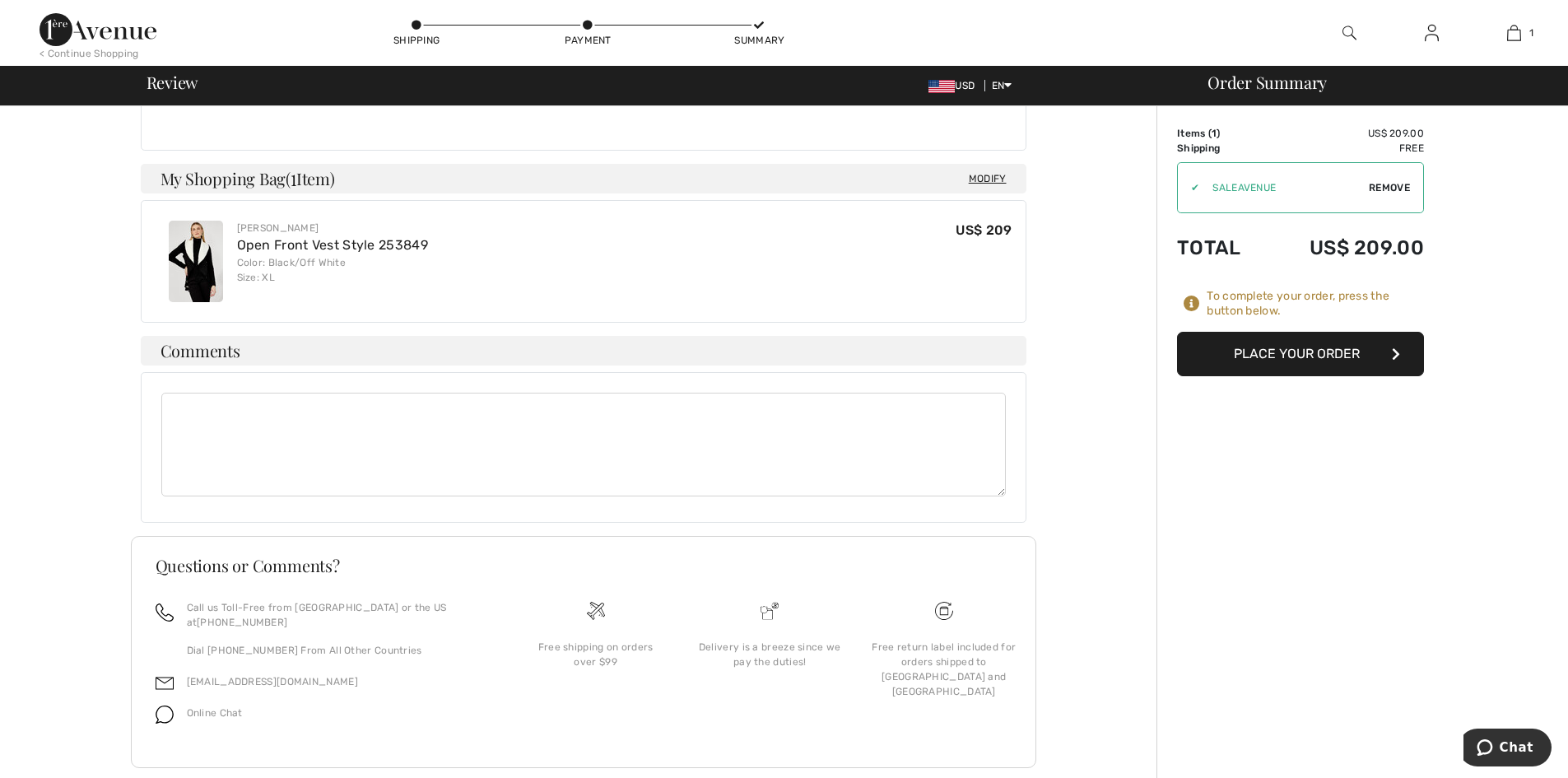
click at [1276, 355] on button "Place Your Order" at bounding box center [1300, 353] width 247 height 44
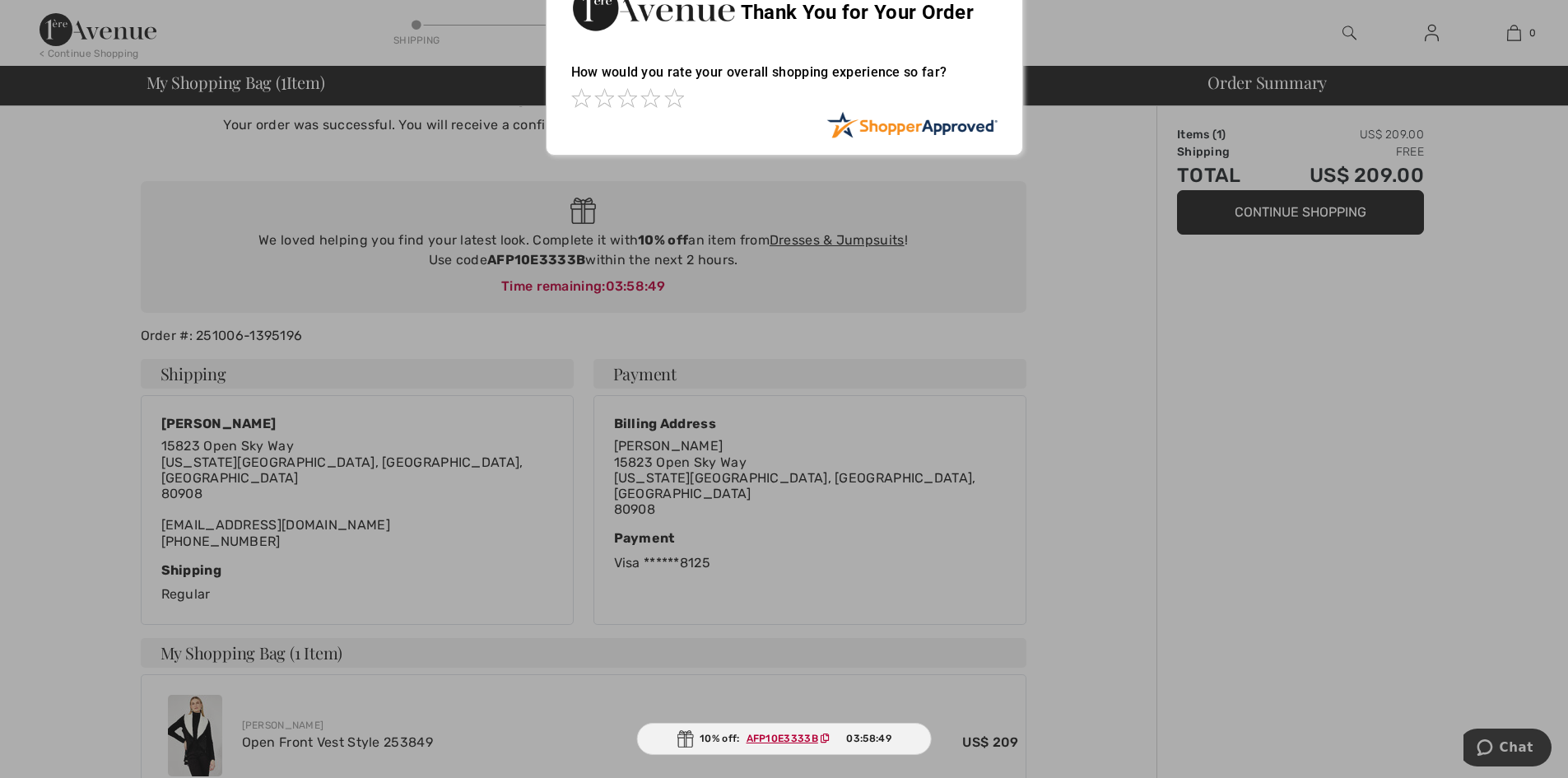
scroll to position [82, 0]
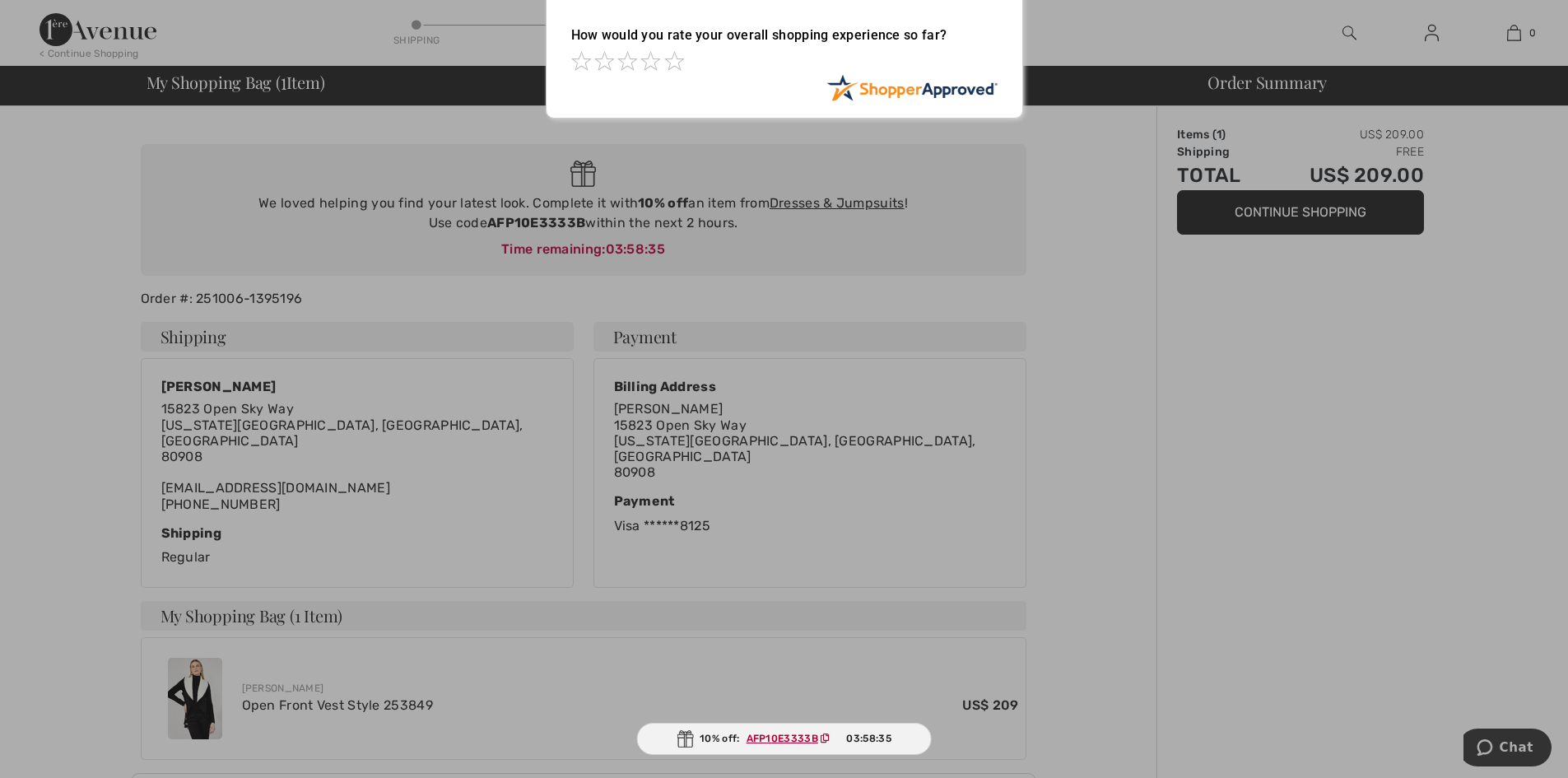
click at [1361, 485] on div at bounding box center [784, 389] width 1568 height 778
